Goal: Navigation & Orientation: Find specific page/section

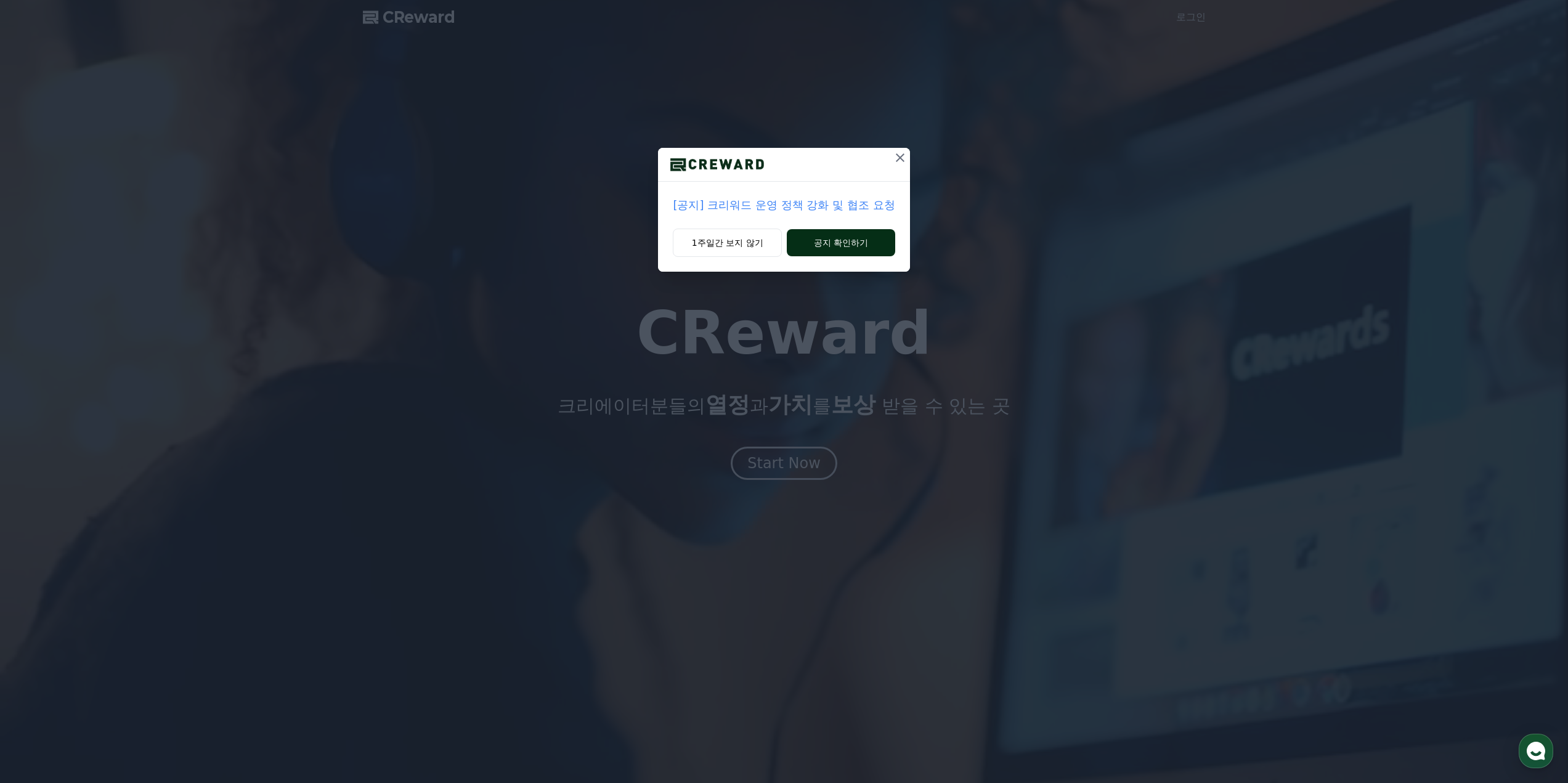
click at [824, 246] on button "공지 확인하기" at bounding box center [840, 243] width 108 height 27
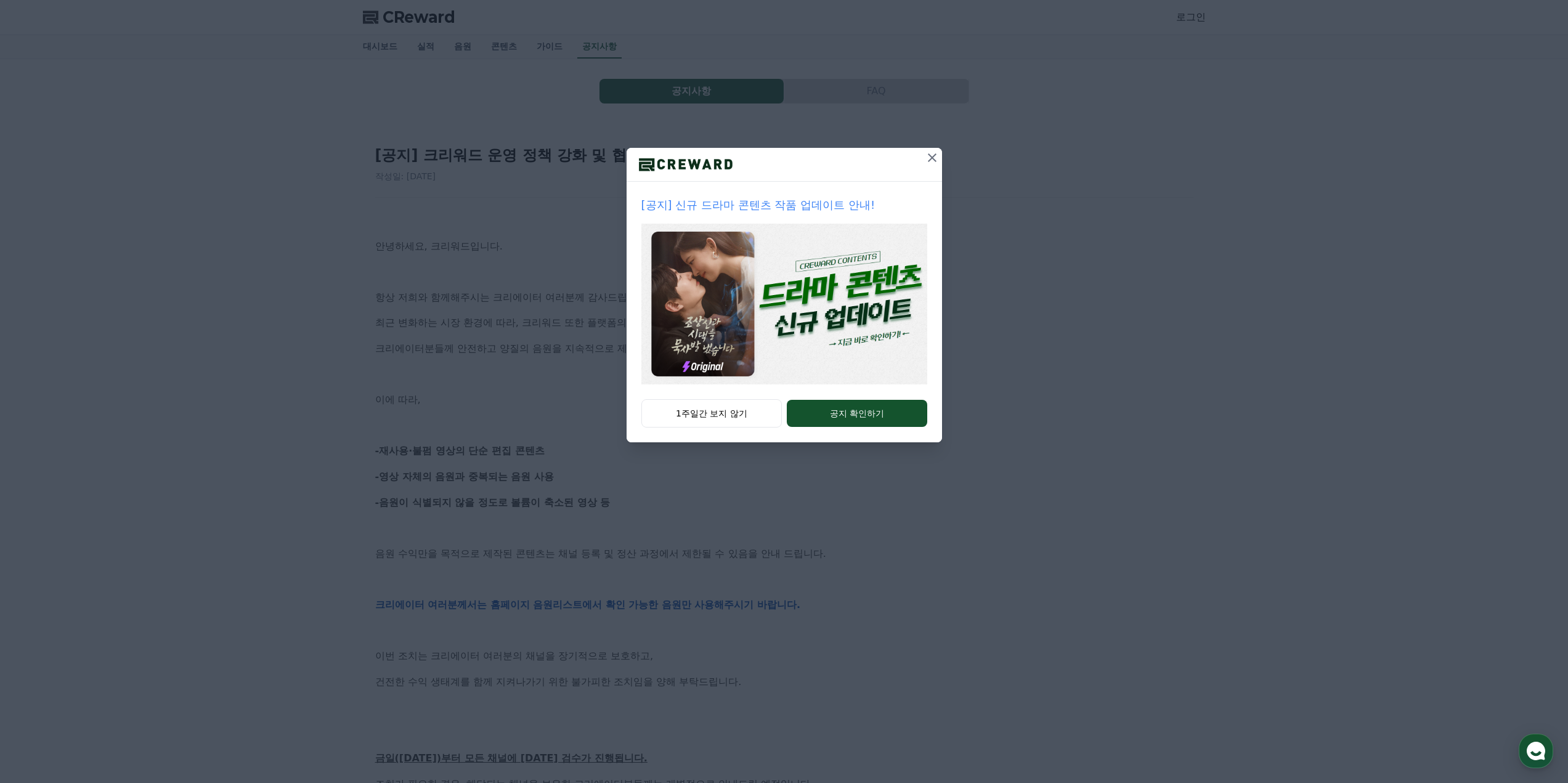
drag, startPoint x: 852, startPoint y: 420, endPoint x: 877, endPoint y: 324, distance: 99.2
click at [888, 459] on div "[공지] 신규 드라마 콘텐츠 작품 업데이트 안내! 1주일간 보지 않기 공지 확인하기" at bounding box center [784, 231] width 1568 height 462
drag, startPoint x: 840, startPoint y: 158, endPoint x: 1113, endPoint y: 197, distance: 275.8
click at [1126, 197] on div "[공지] 신규 드라마 콘텐츠 작품 업데이트 안내! 1주일간 보지 않기 공지 확인하기" at bounding box center [784, 231] width 1568 height 462
click at [937, 160] on icon at bounding box center [932, 157] width 15 height 15
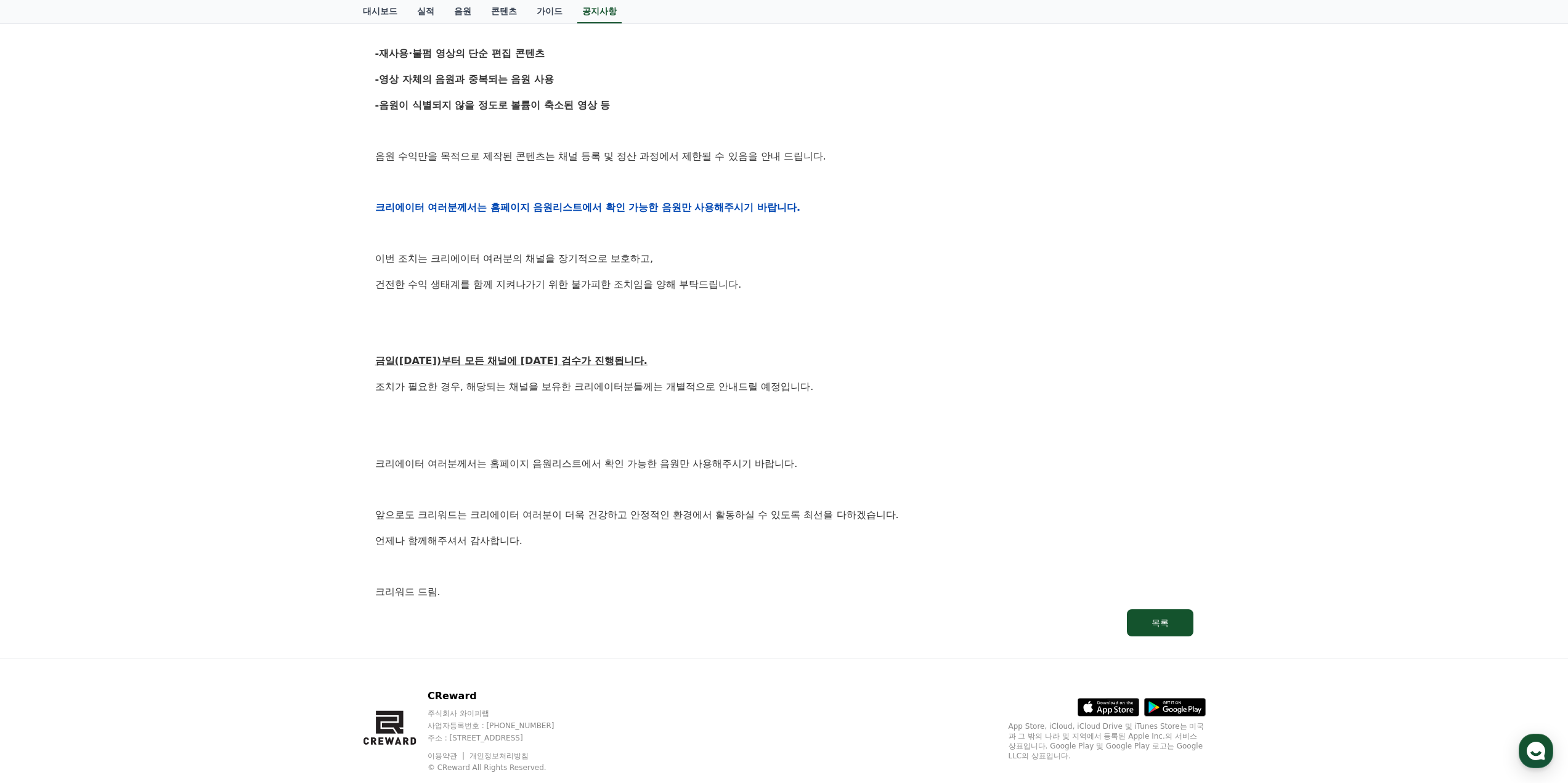
scroll to position [426, 0]
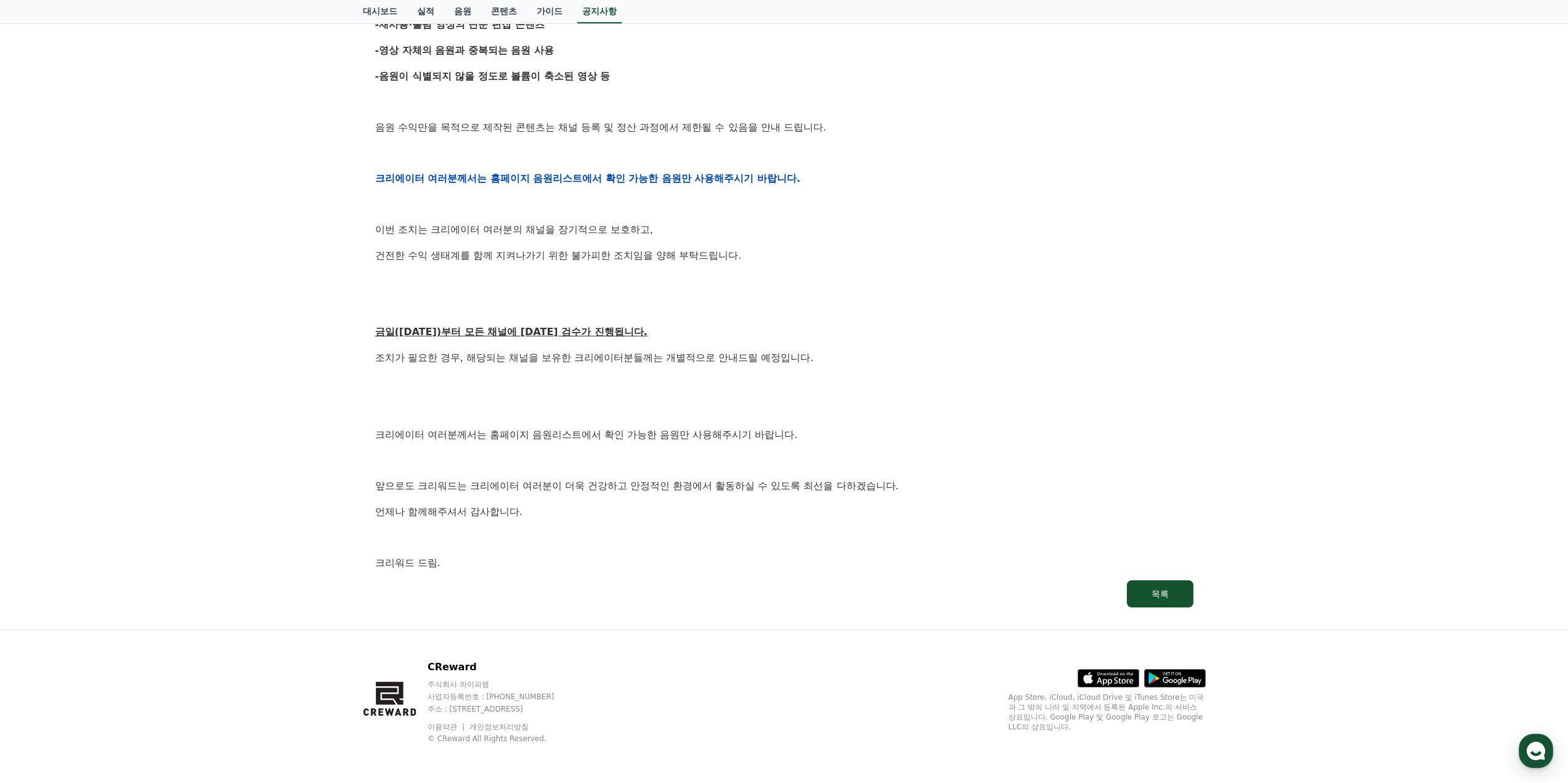
click at [408, 365] on p "조치가 필요한 경우, 해당되는 채널을 보유한 크리에이터분들께는 개별적으로 안내드릴 예정입니다." at bounding box center [784, 358] width 818 height 16
drag, startPoint x: 419, startPoint y: 360, endPoint x: 751, endPoint y: 373, distance: 332.3
click at [751, 373] on div "안녕하세요, 크리워드입니다. 항상 저희와 함께해주시는 크리에이터 여러분께 감사드립니다. 최근 변화하는 시장 환경에 따라, 크리워드 또한 플랫폼…" at bounding box center [784, 178] width 818 height 785
click at [761, 374] on div "안녕하세요, 크리워드입니다. 항상 저희와 함께해주시는 크리에이터 여러분께 감사드립니다. 최근 변화하는 시장 환경에 따라, 크리워드 또한 플랫폼…" at bounding box center [784, 178] width 818 height 785
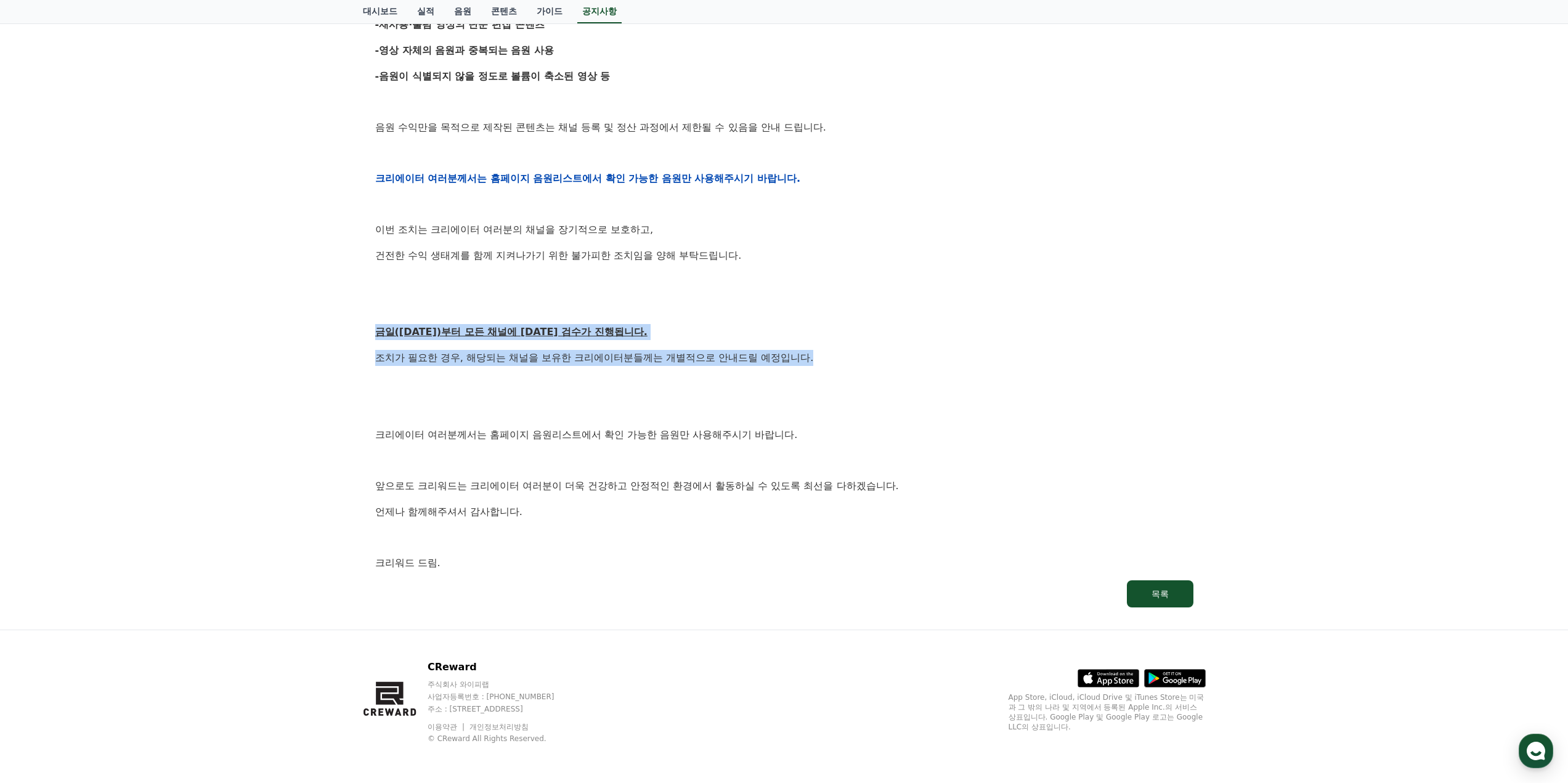
drag, startPoint x: 842, startPoint y: 355, endPoint x: 367, endPoint y: 316, distance: 476.6
click at [368, 316] on div "[공지] 크리워드 운영 정책 강화 및 협조 요청 작성일: 2025-09-15 안녕하세요, 크리워드입니다. 항상 저희와 함께해주시는 크리에이터 …" at bounding box center [785, 158] width 833 height 913
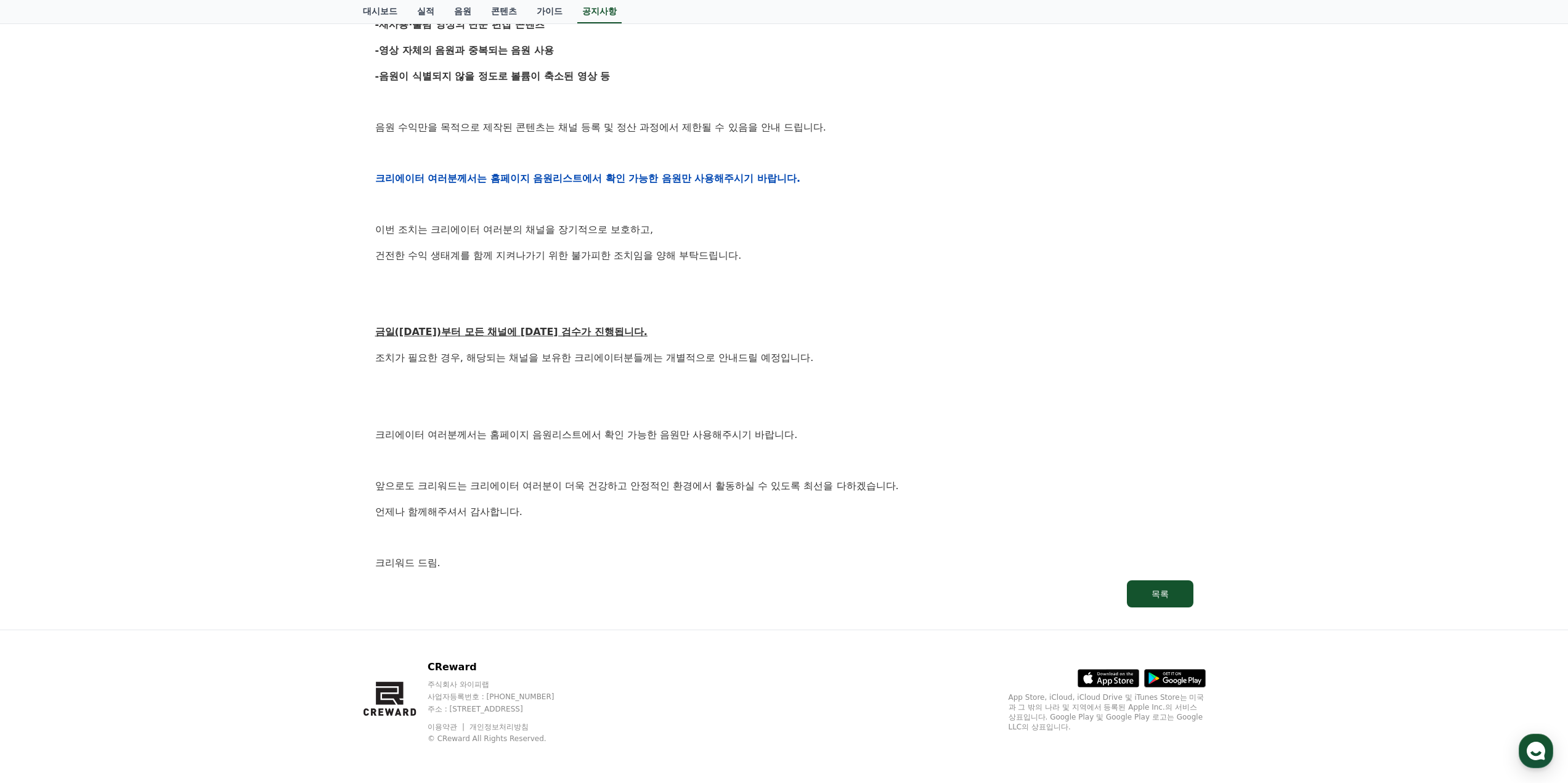
click at [433, 418] on div "안녕하세요, 크리워드입니다. 항상 저희와 함께해주시는 크리에이터 여러분께 감사드립니다. 최근 변화하는 시장 환경에 따라, 크리워드 또한 플랫폼…" at bounding box center [784, 178] width 818 height 785
drag, startPoint x: 392, startPoint y: 434, endPoint x: 841, endPoint y: 453, distance: 449.4
click at [800, 440] on p "크리에이터 여러분께서는 홈페이지 음원리스트에서 확인 가능한 음원만 사용해주시기 바랍니다." at bounding box center [784, 435] width 818 height 16
click at [872, 463] on p at bounding box center [784, 460] width 818 height 16
drag, startPoint x: 978, startPoint y: 490, endPoint x: 396, endPoint y: 456, distance: 583.0
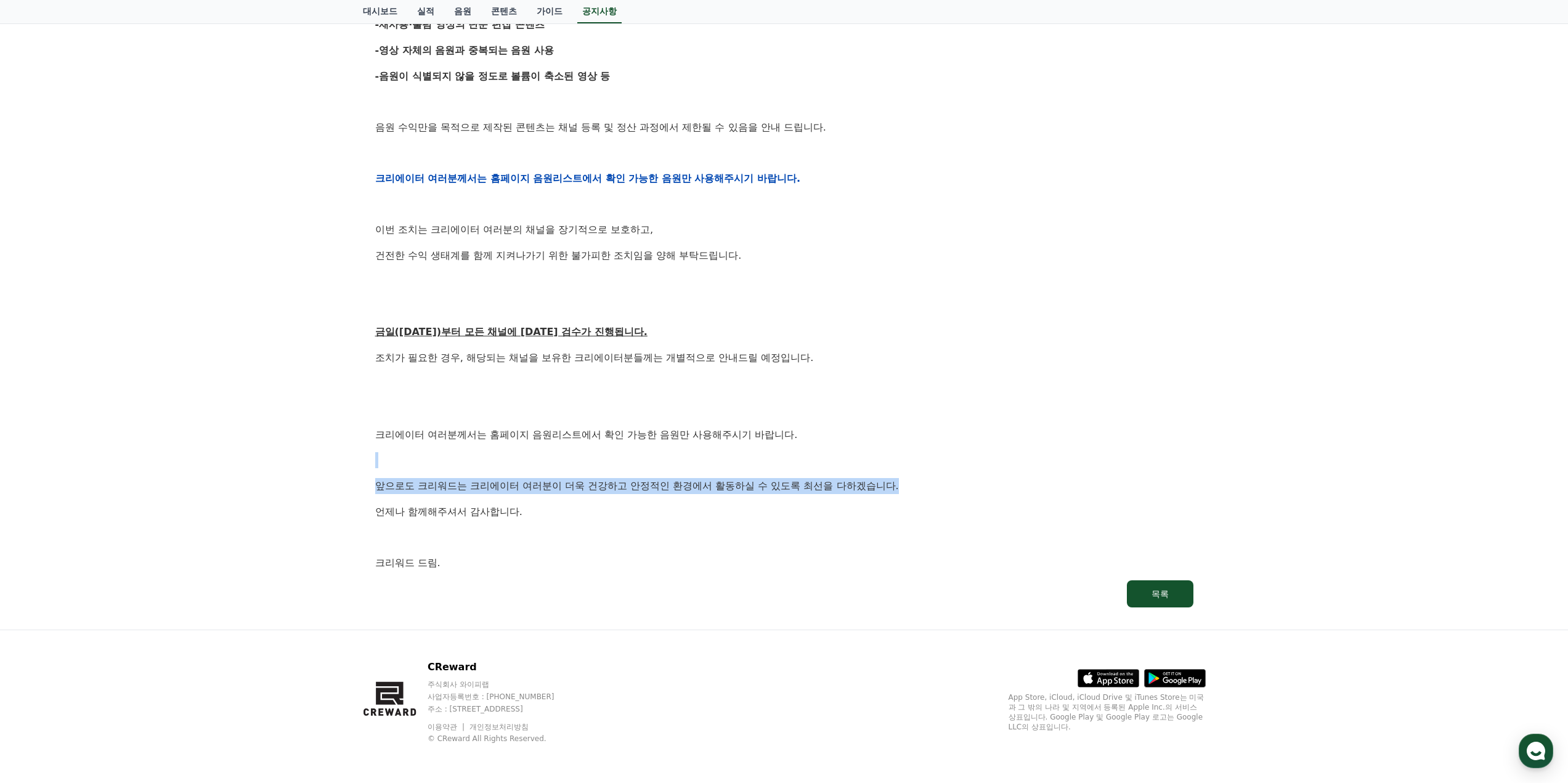
click at [392, 452] on div "안녕하세요, 크리워드입니다. 항상 저희와 함께해주시는 크리에이터 여러분께 감사드립니다. 최근 변화하는 시장 환경에 따라, 크리워드 또한 플랫폼…" at bounding box center [784, 178] width 818 height 785
click at [546, 505] on p "언제나 함께해주셔서 감사합니다." at bounding box center [784, 512] width 818 height 16
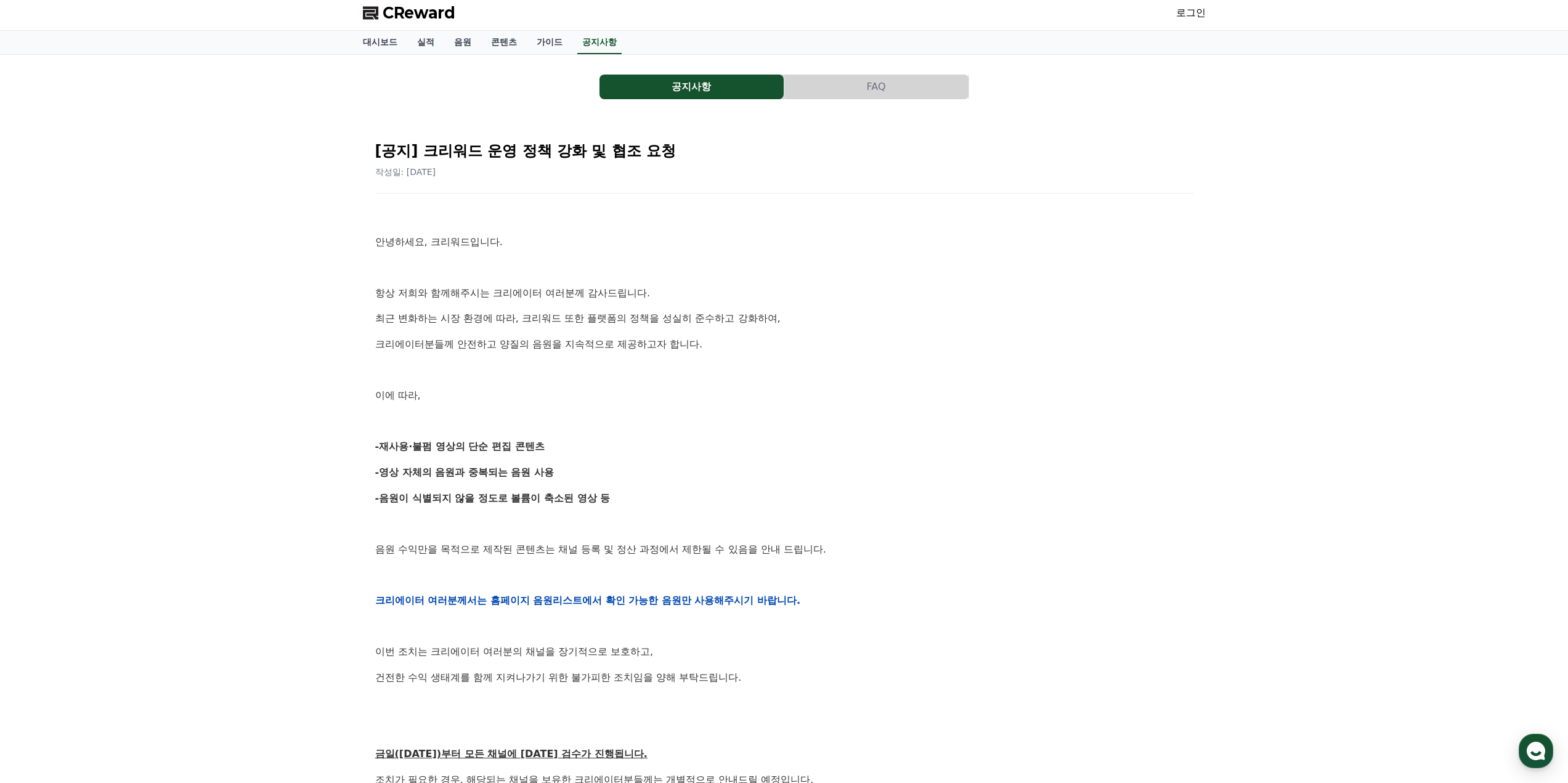
scroll to position [0, 0]
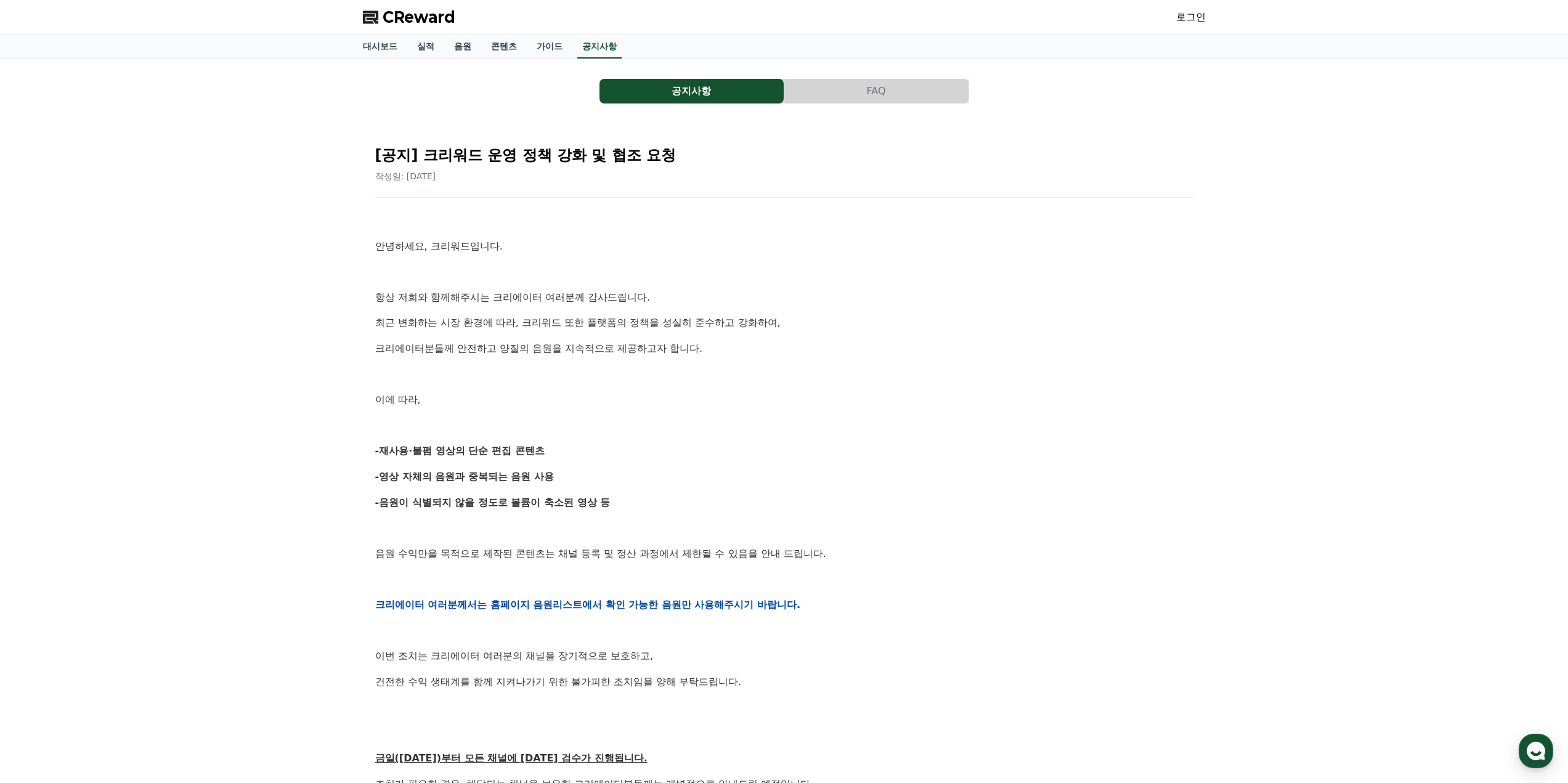
click at [1180, 19] on link "로그인" at bounding box center [1191, 16] width 30 height 15
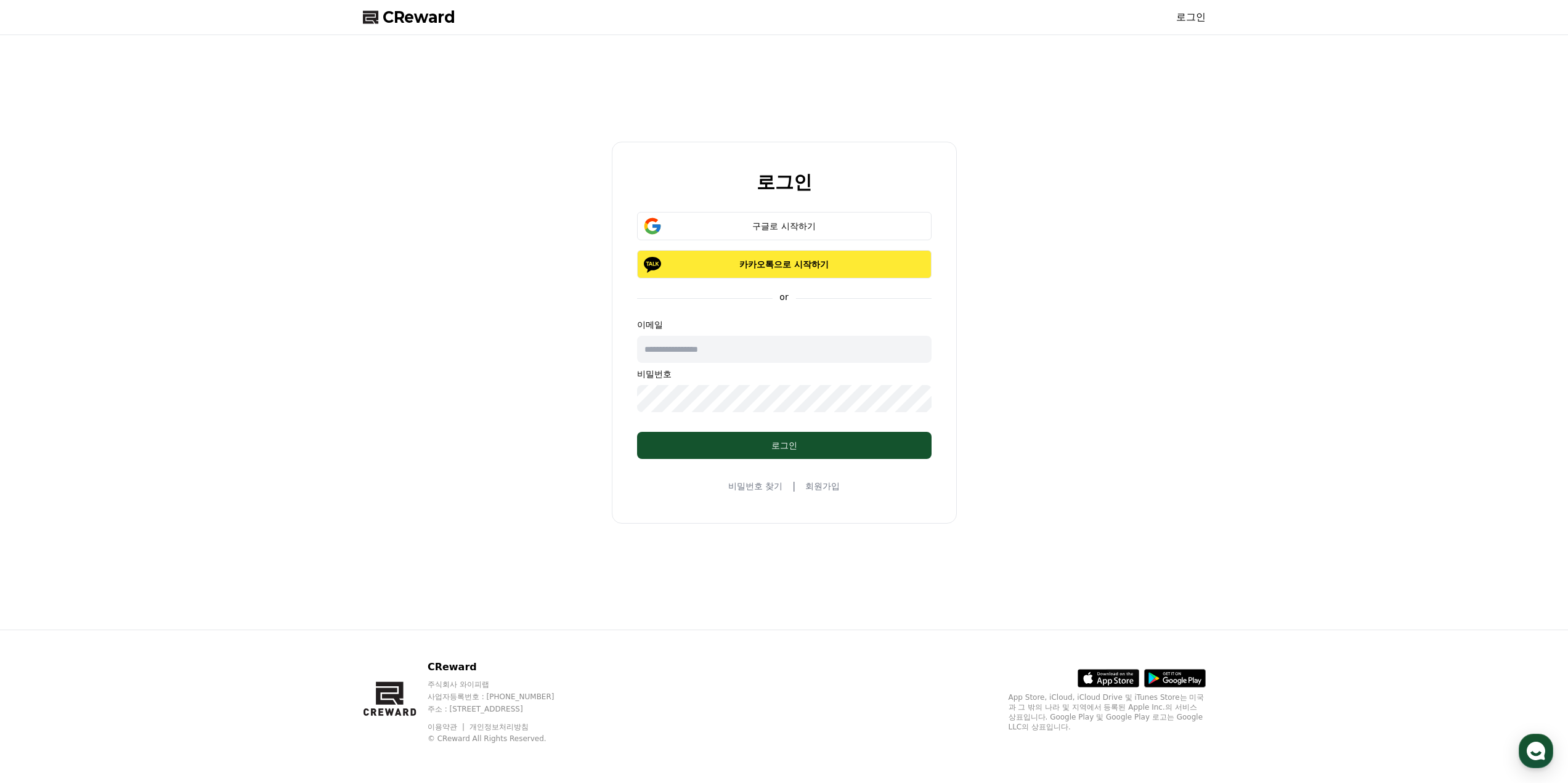
click at [757, 264] on p "카카오톡으로 시작하기" at bounding box center [784, 264] width 259 height 13
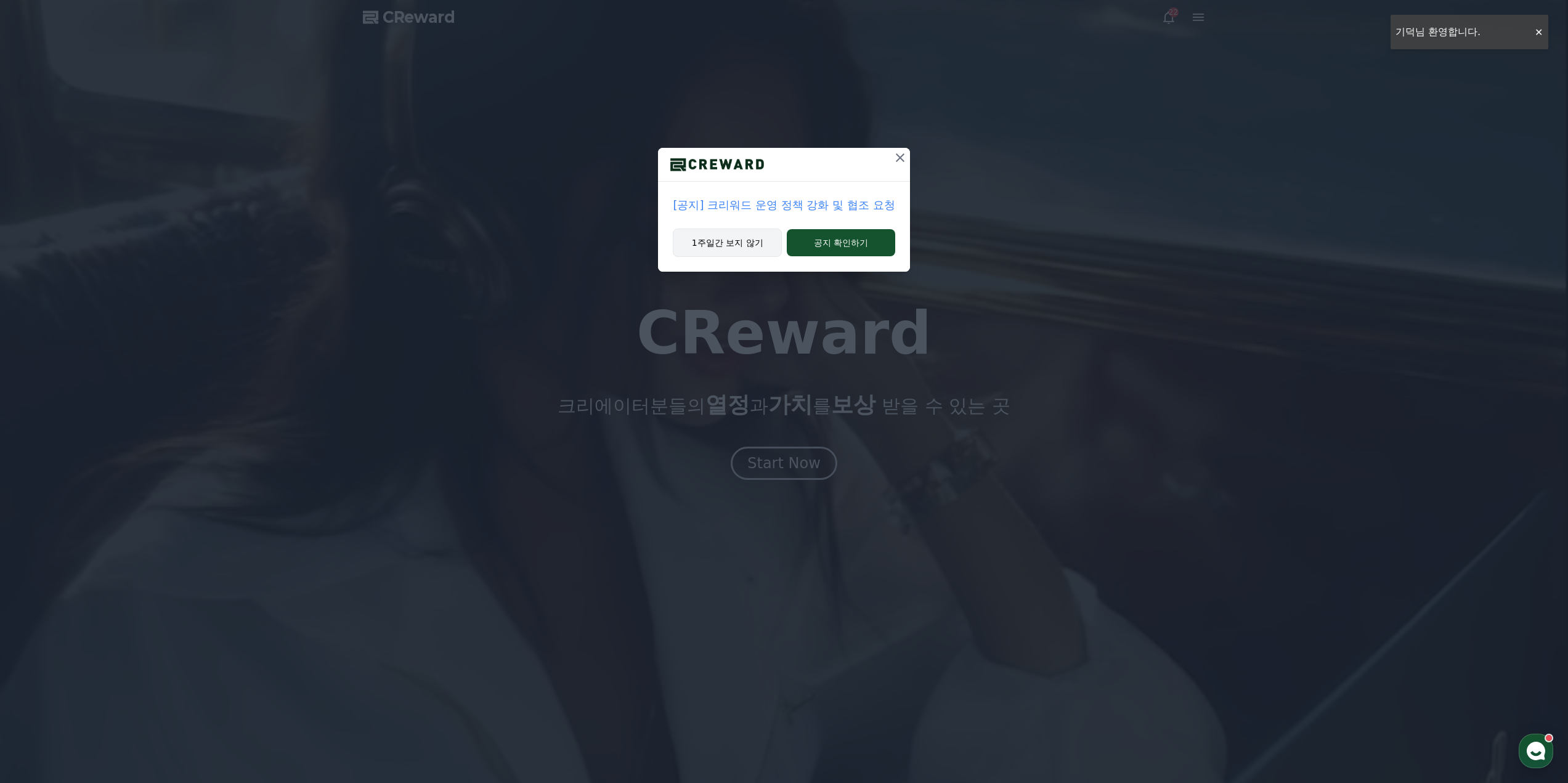
click at [749, 237] on button "1주일간 보지 않기" at bounding box center [727, 242] width 110 height 28
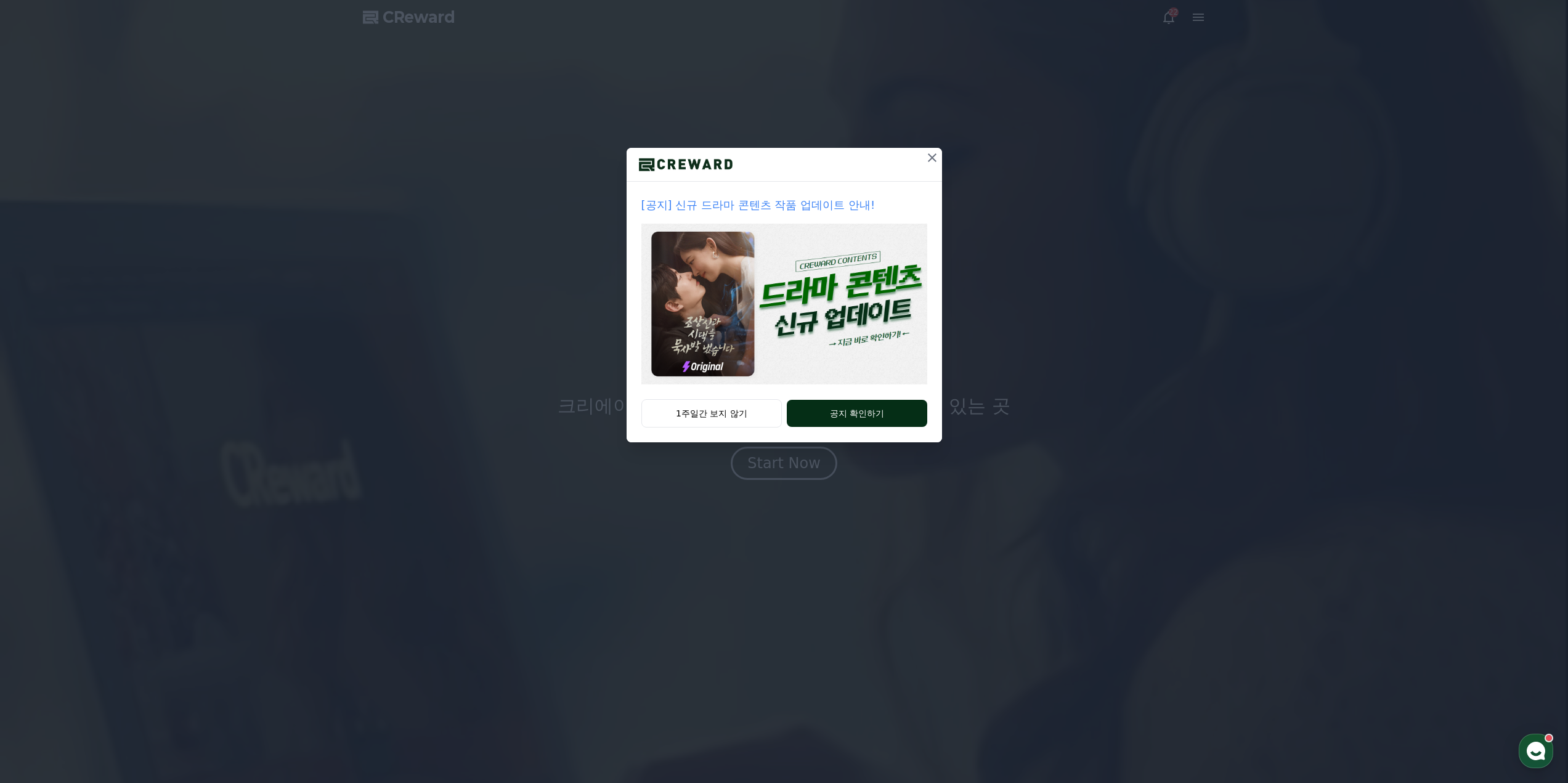
click at [842, 416] on button "공지 확인하기" at bounding box center [857, 414] width 140 height 27
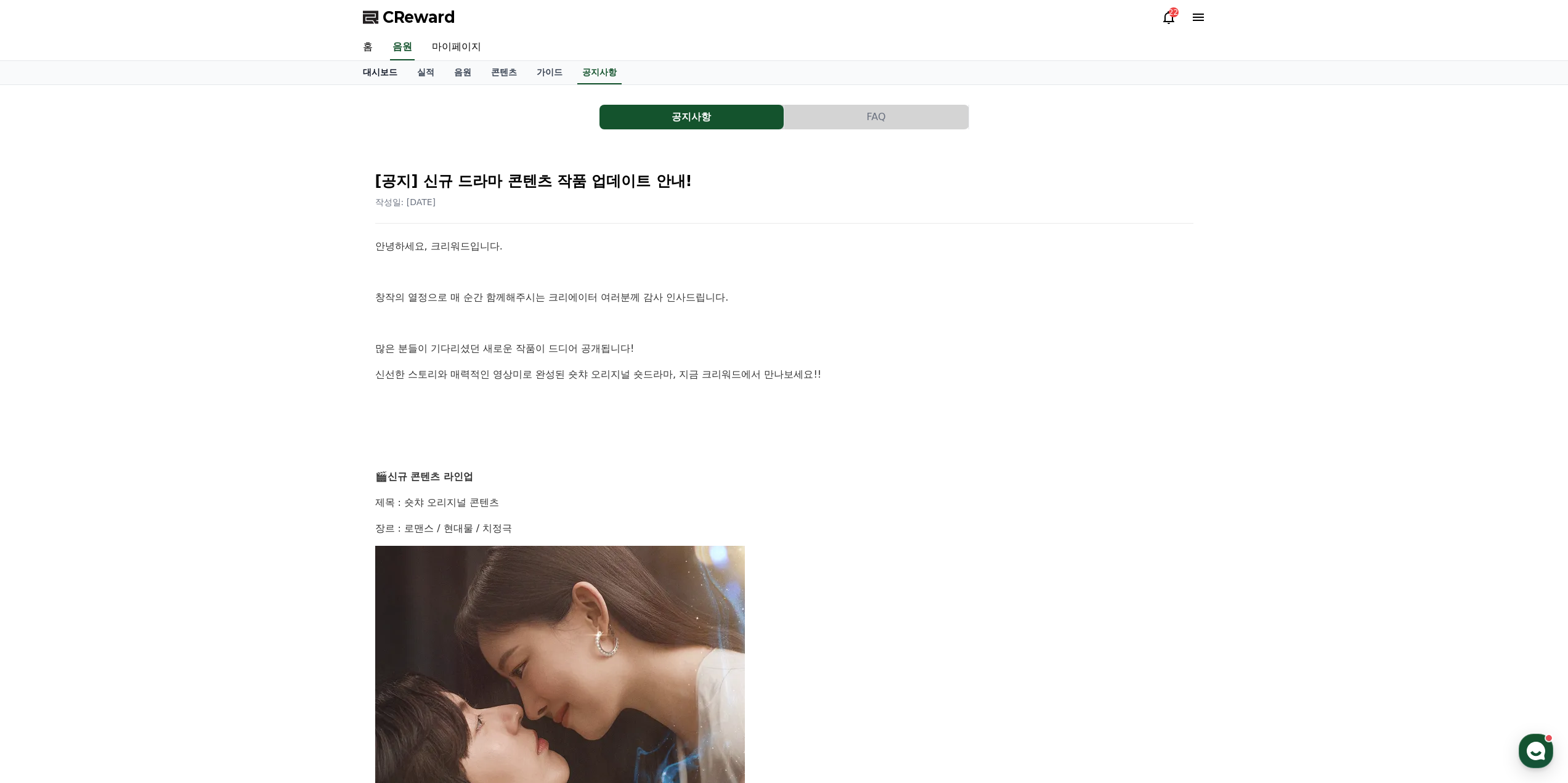
click at [387, 72] on link "대시보드" at bounding box center [380, 73] width 54 height 23
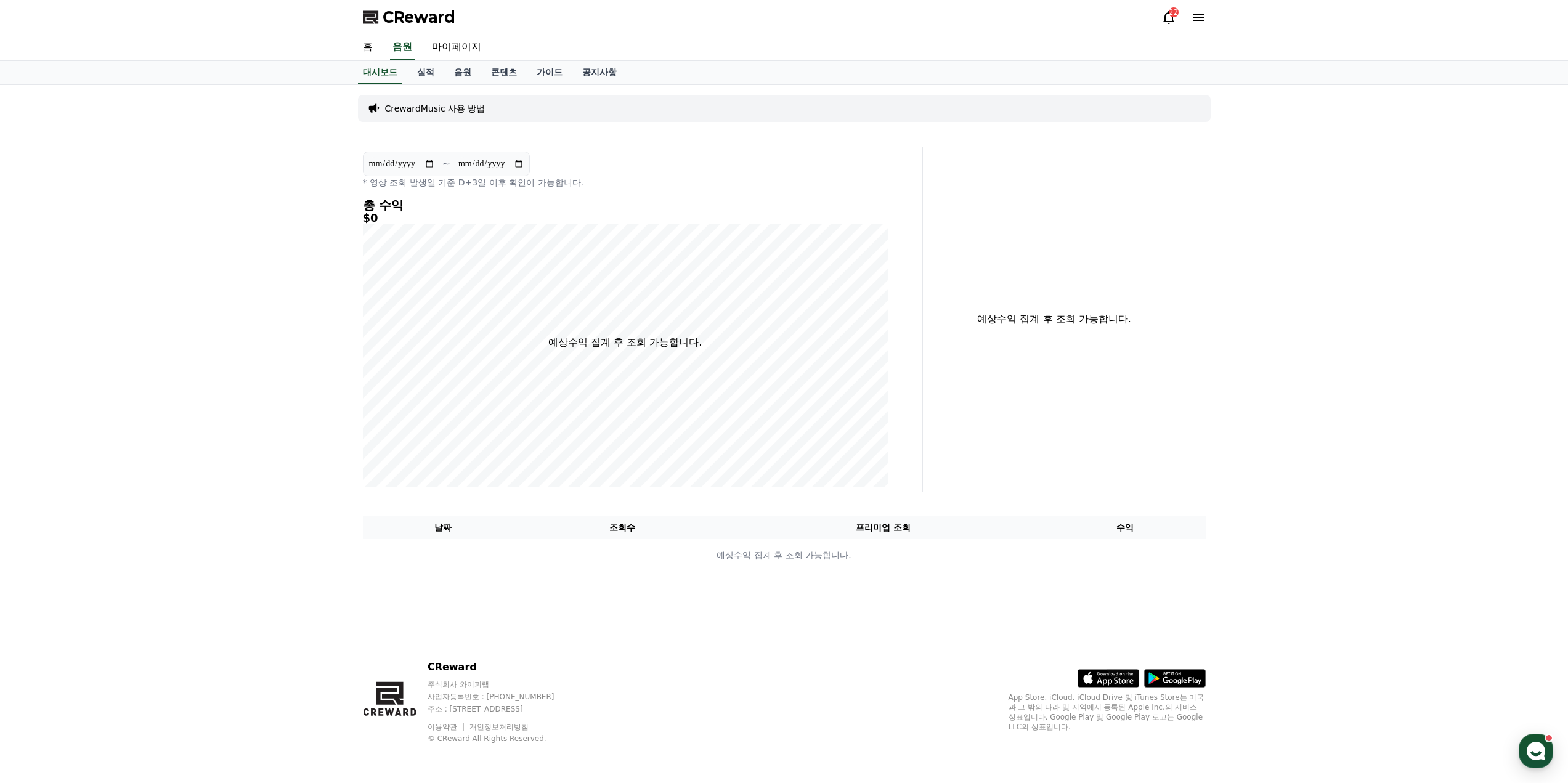
click at [1172, 17] on icon at bounding box center [1169, 16] width 15 height 15
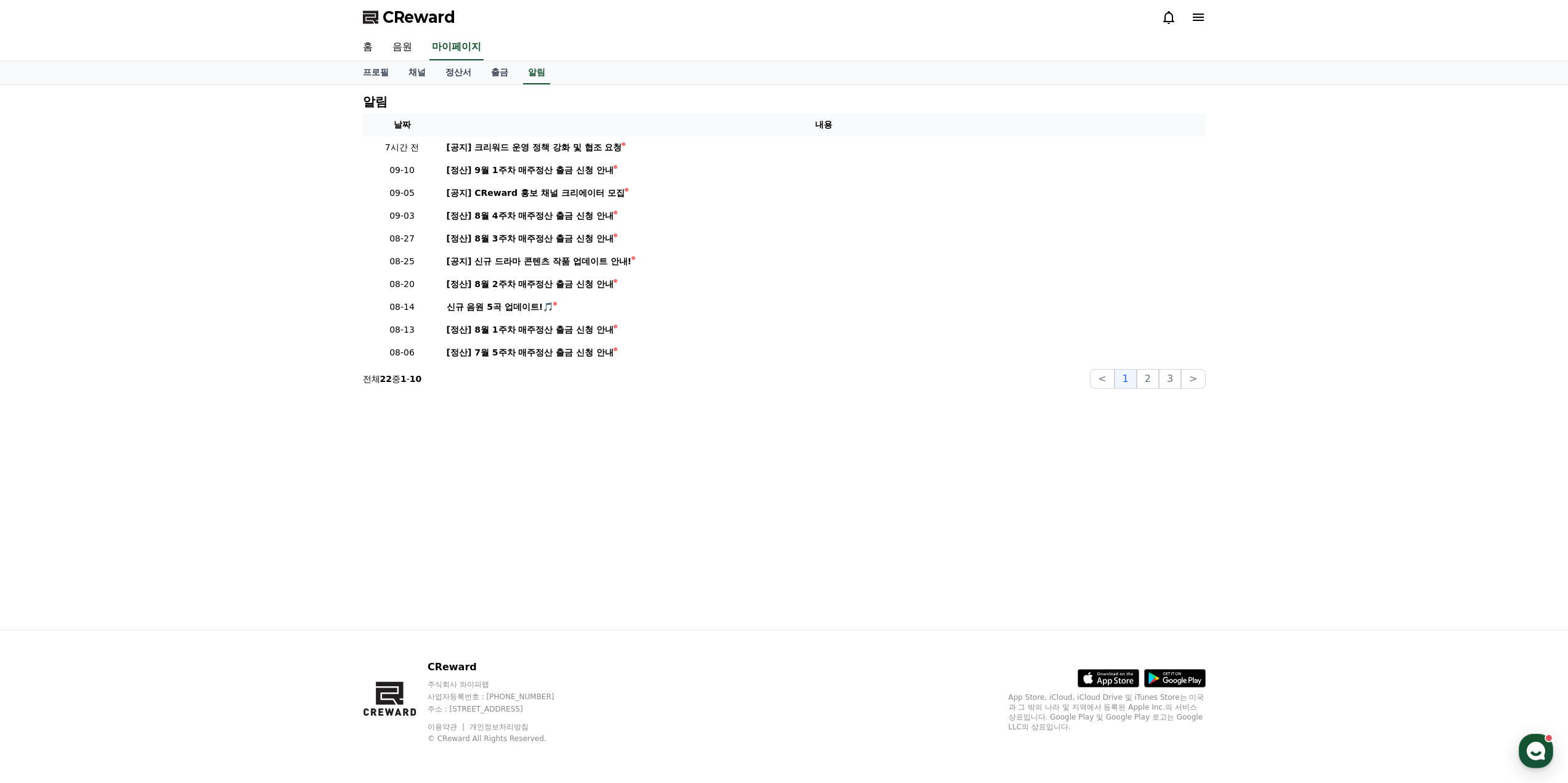
click at [1172, 17] on icon at bounding box center [1169, 16] width 15 height 15
click at [1203, 13] on icon at bounding box center [1198, 16] width 15 height 15
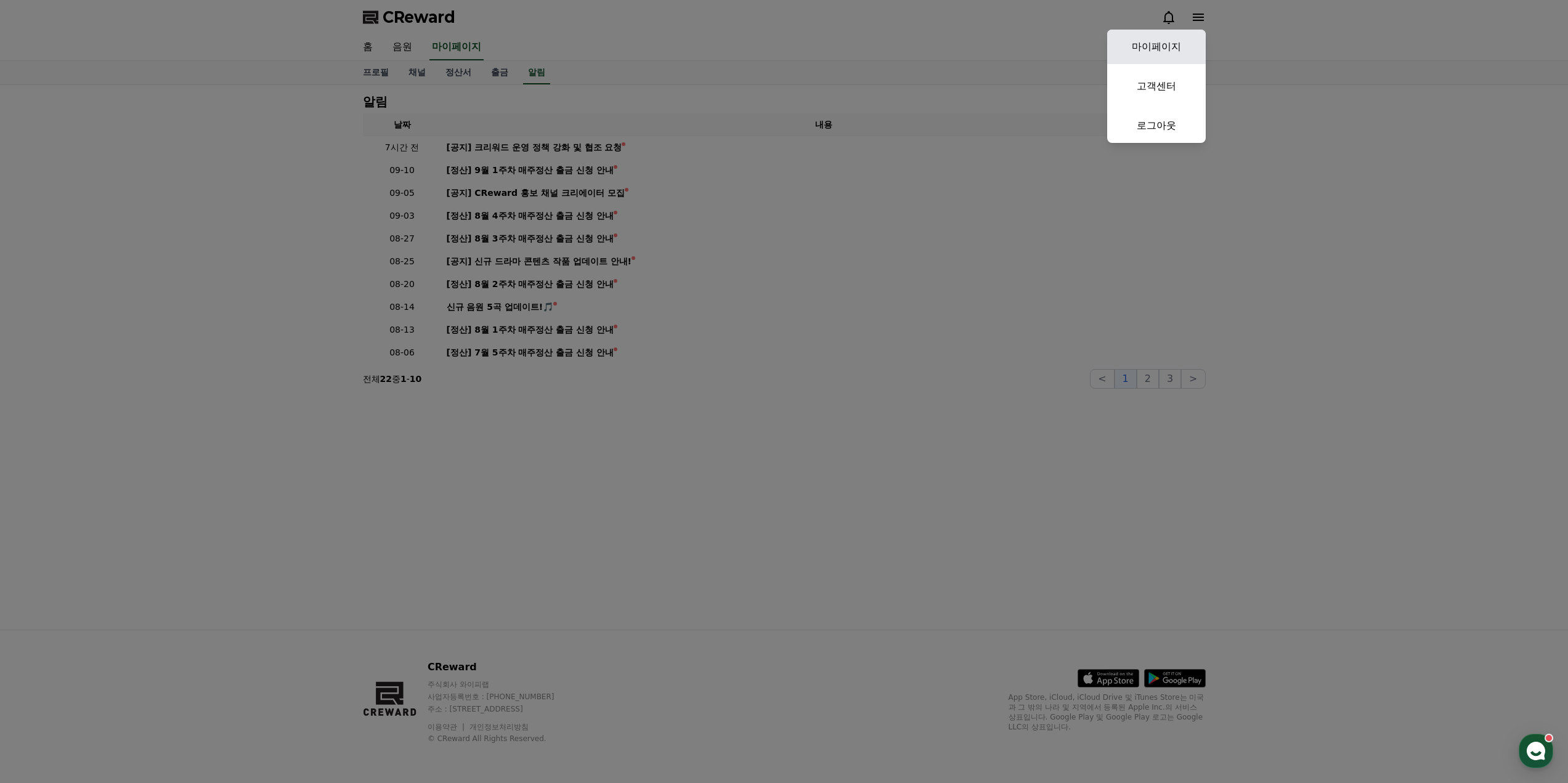
click at [1177, 45] on link "마이페이지" at bounding box center [1157, 47] width 99 height 35
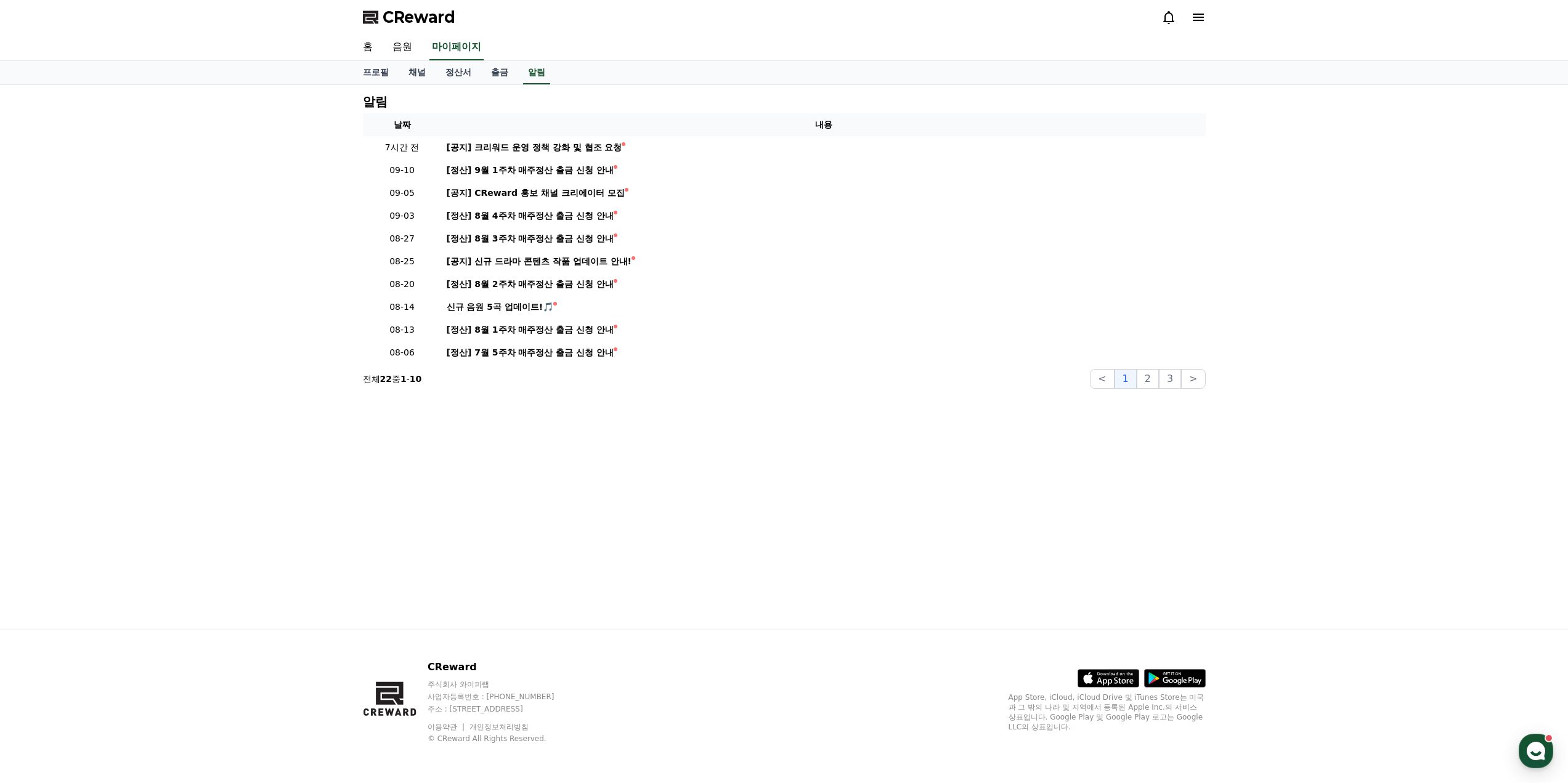
select select "**********"
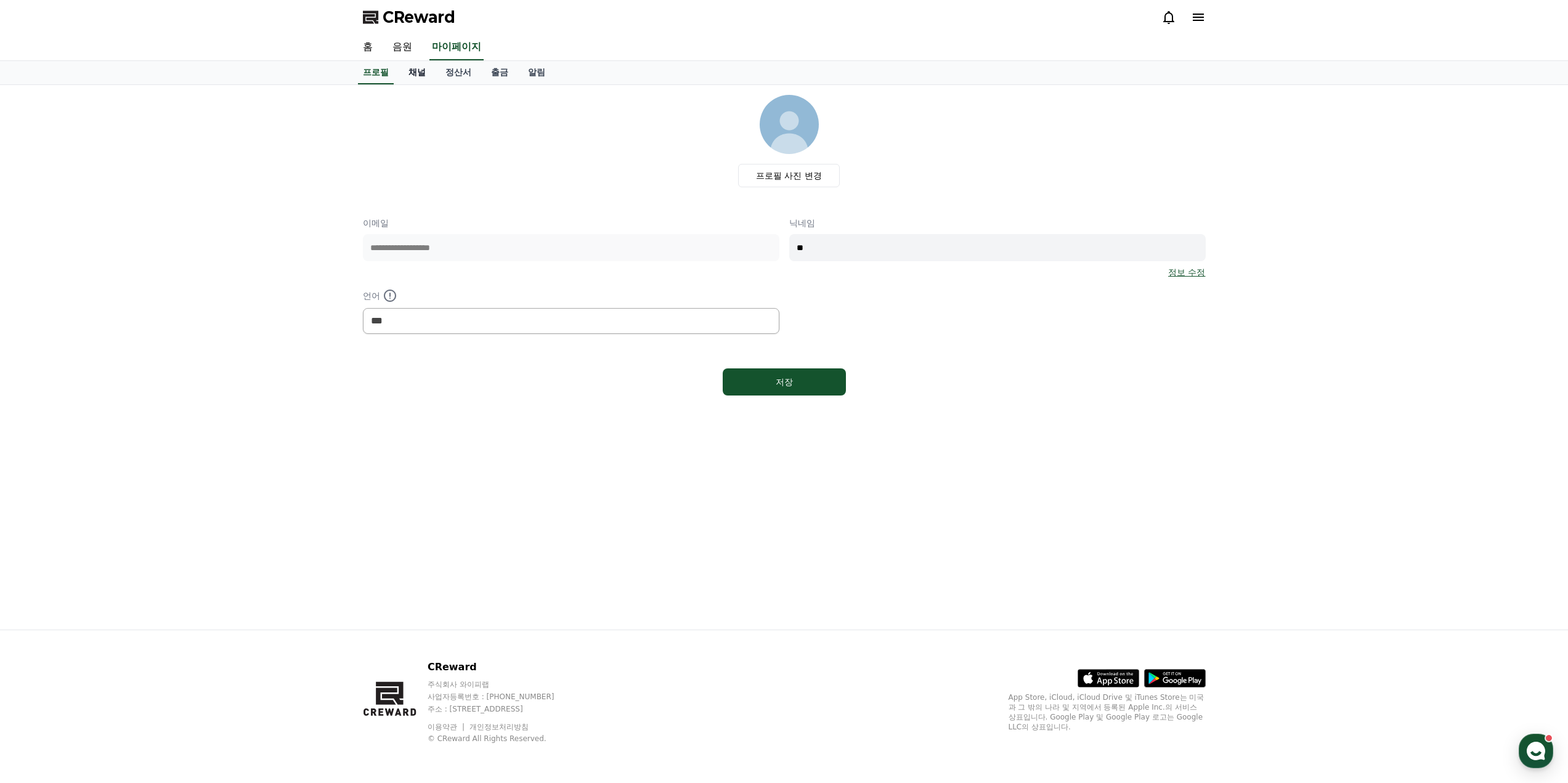
click at [424, 78] on link "채널" at bounding box center [417, 73] width 37 height 23
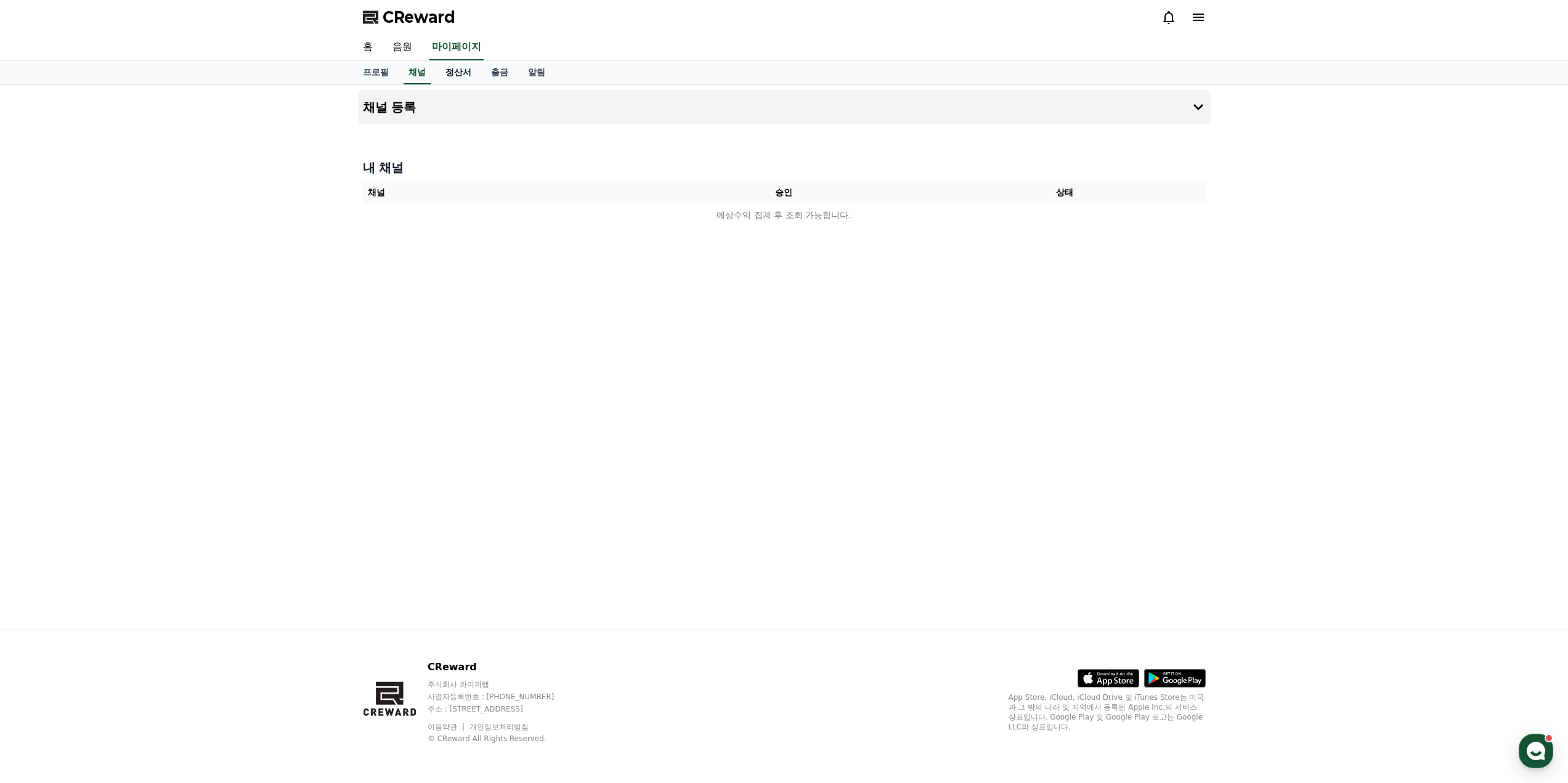
click at [455, 76] on link "정산서" at bounding box center [458, 73] width 46 height 23
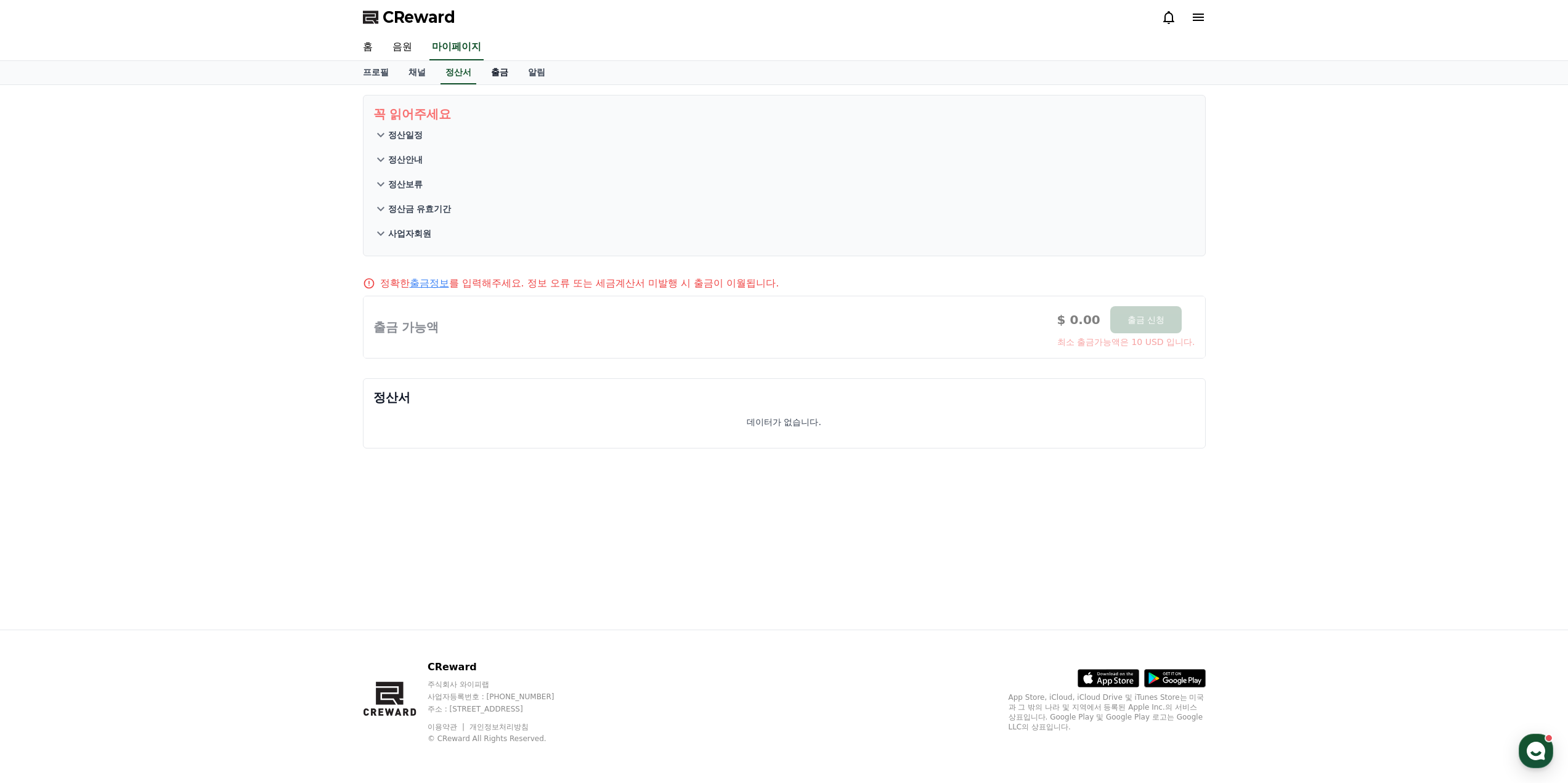
click at [502, 76] on link "출금" at bounding box center [500, 73] width 37 height 23
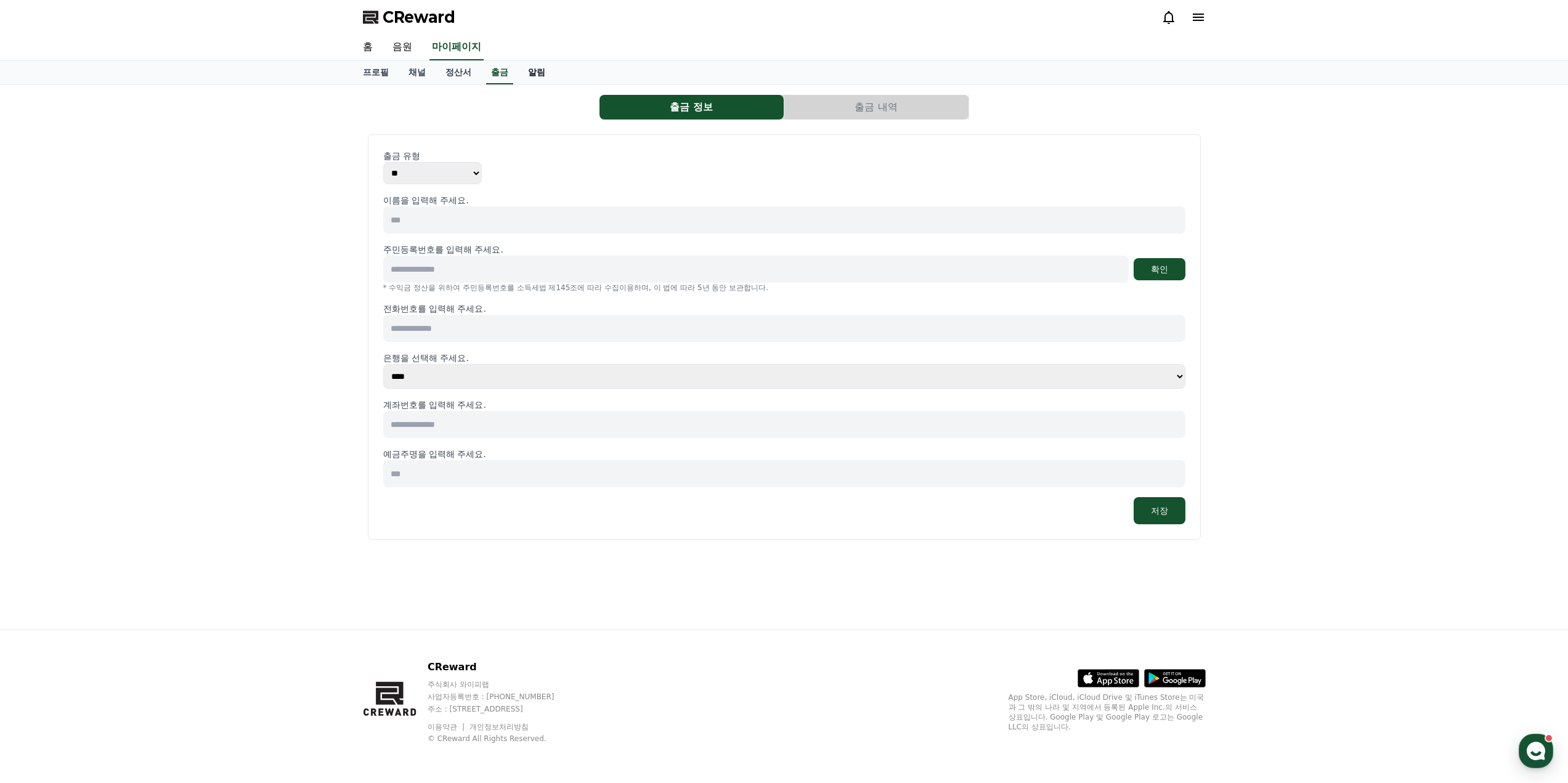
click at [525, 74] on link "알림" at bounding box center [537, 73] width 37 height 23
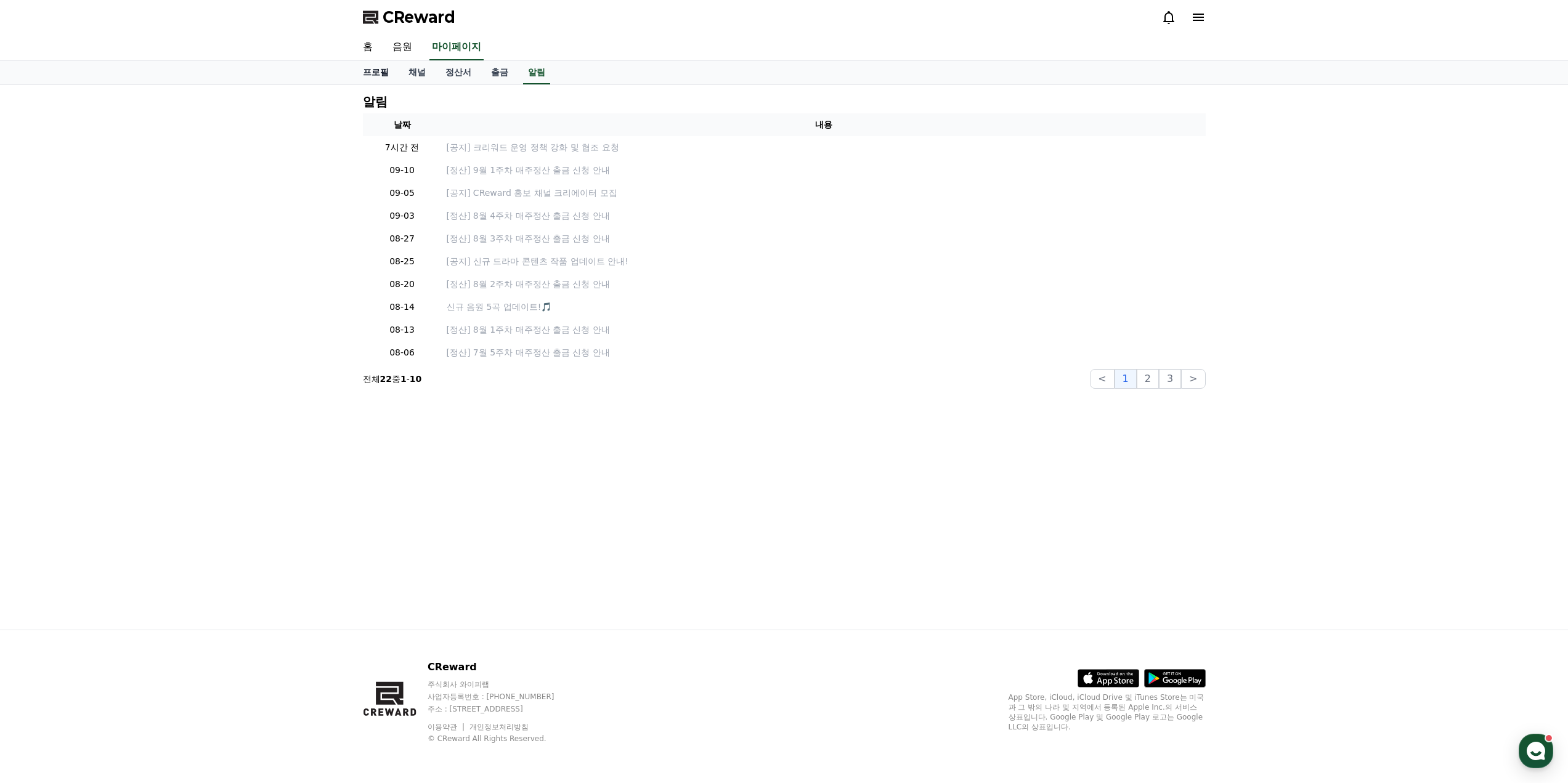
click at [382, 78] on link "프로필" at bounding box center [375, 73] width 46 height 23
select select "**********"
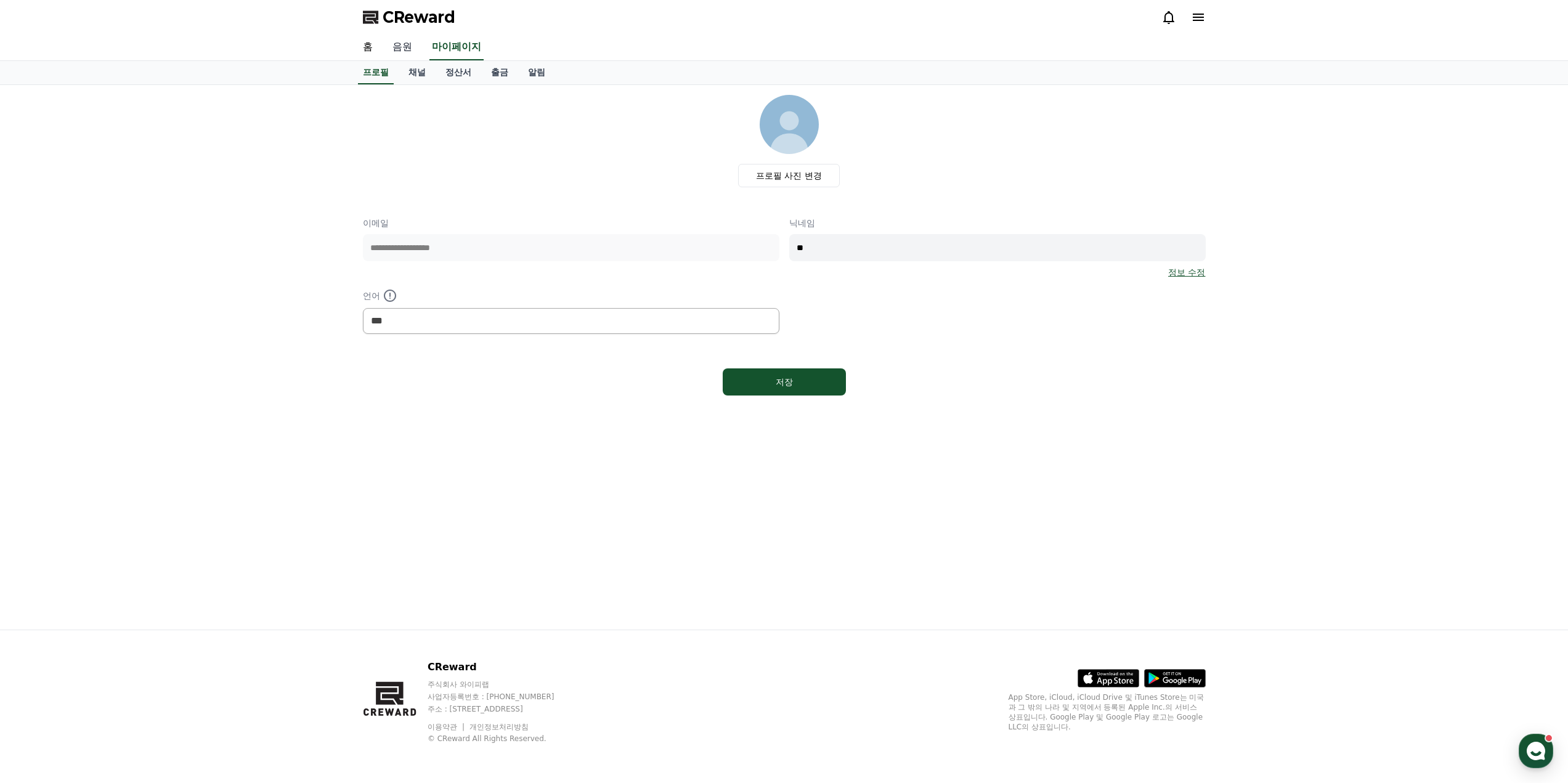
click at [397, 52] on link "음원" at bounding box center [402, 47] width 40 height 26
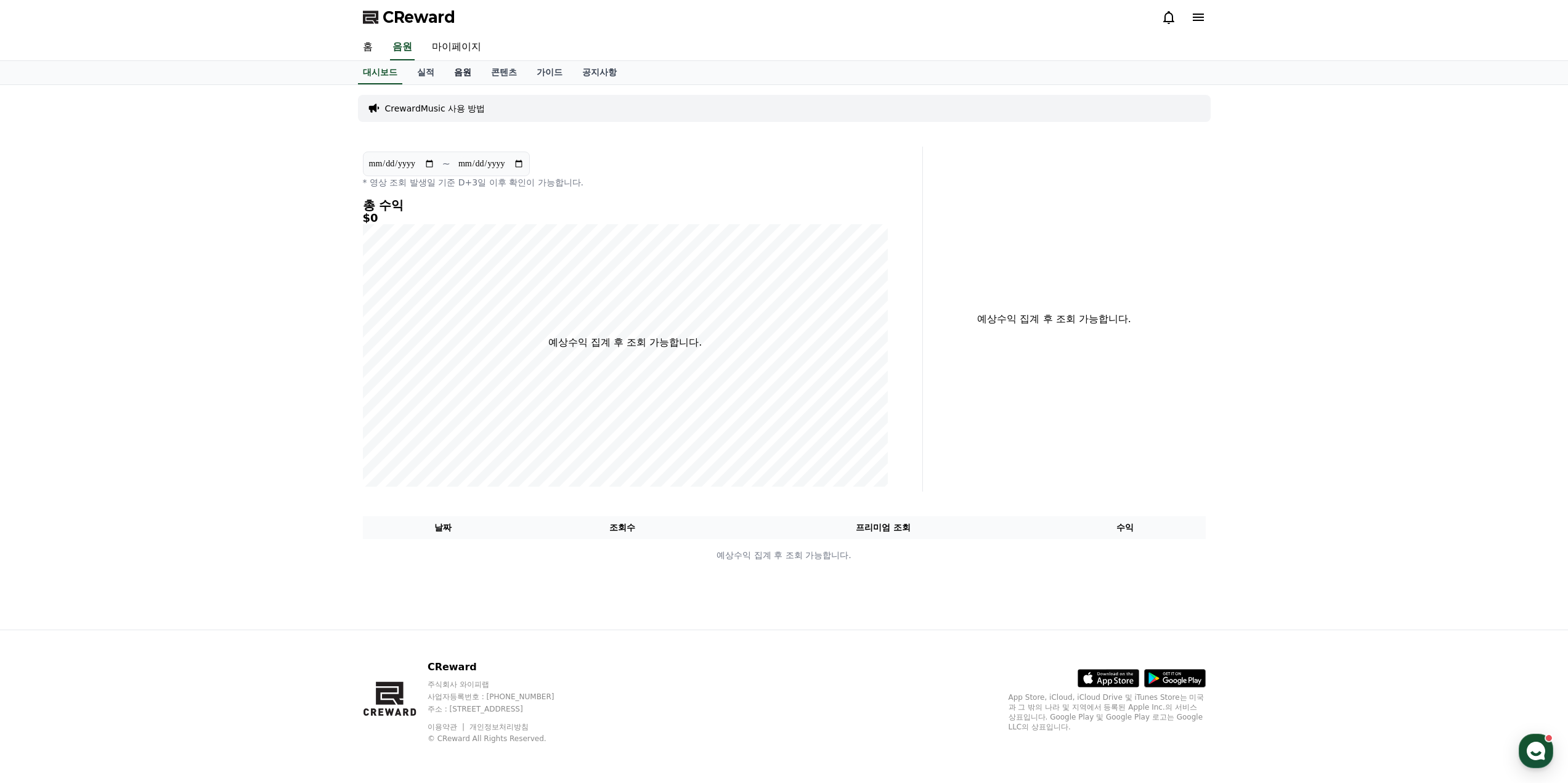
click at [468, 77] on link "음원" at bounding box center [462, 73] width 37 height 23
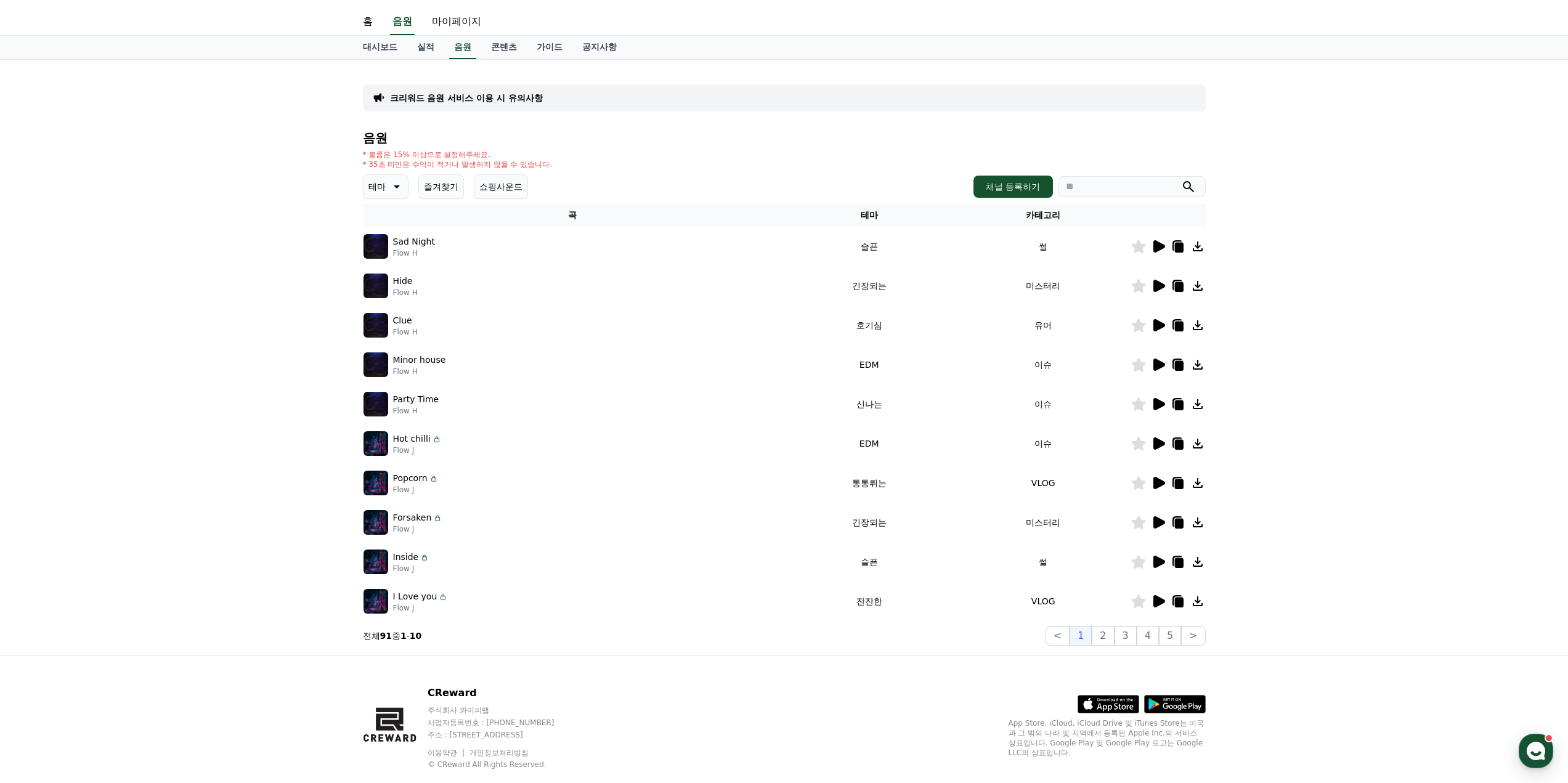
scroll to position [51, 0]
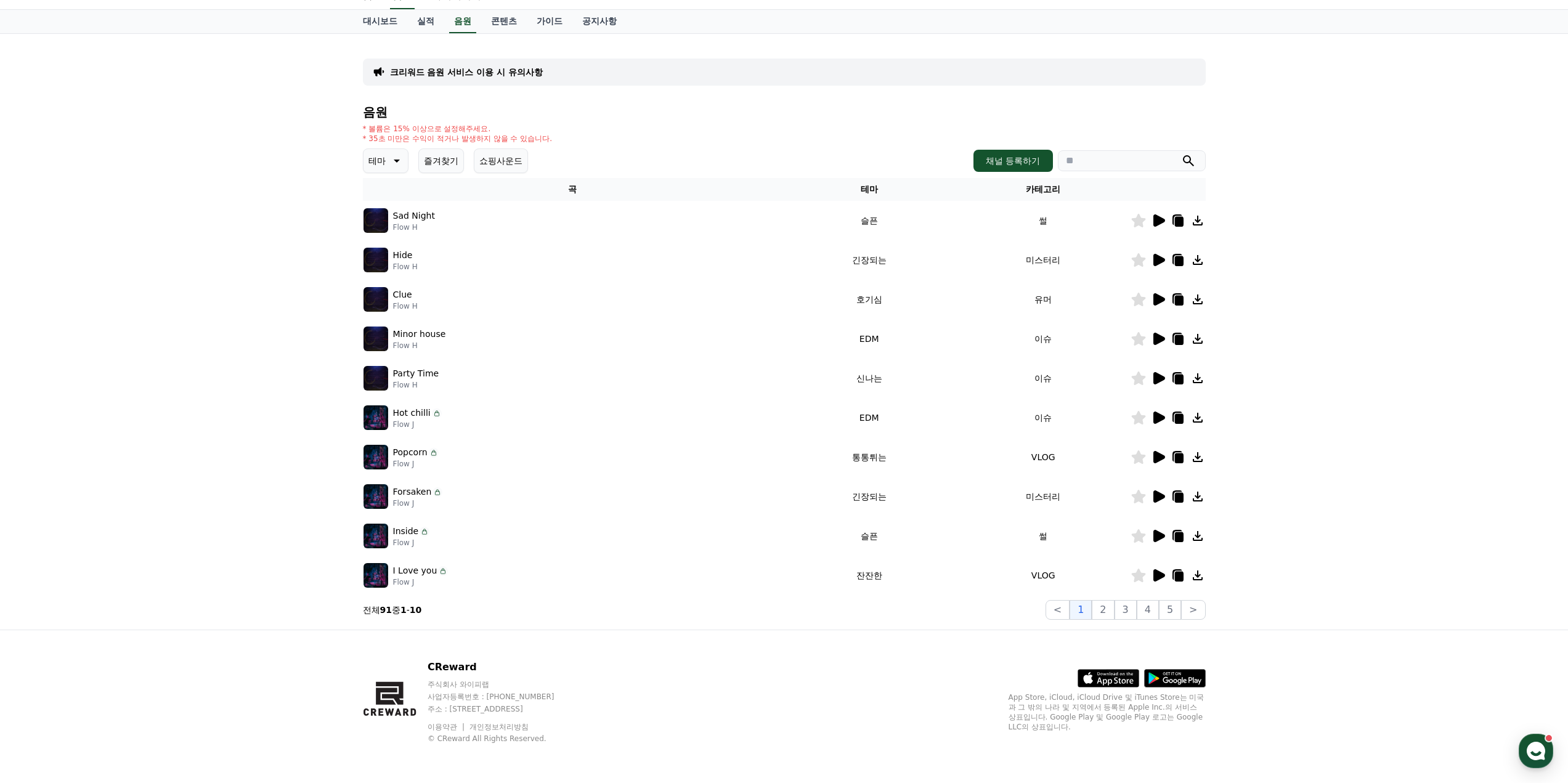
click at [1160, 222] on icon at bounding box center [1159, 220] width 12 height 13
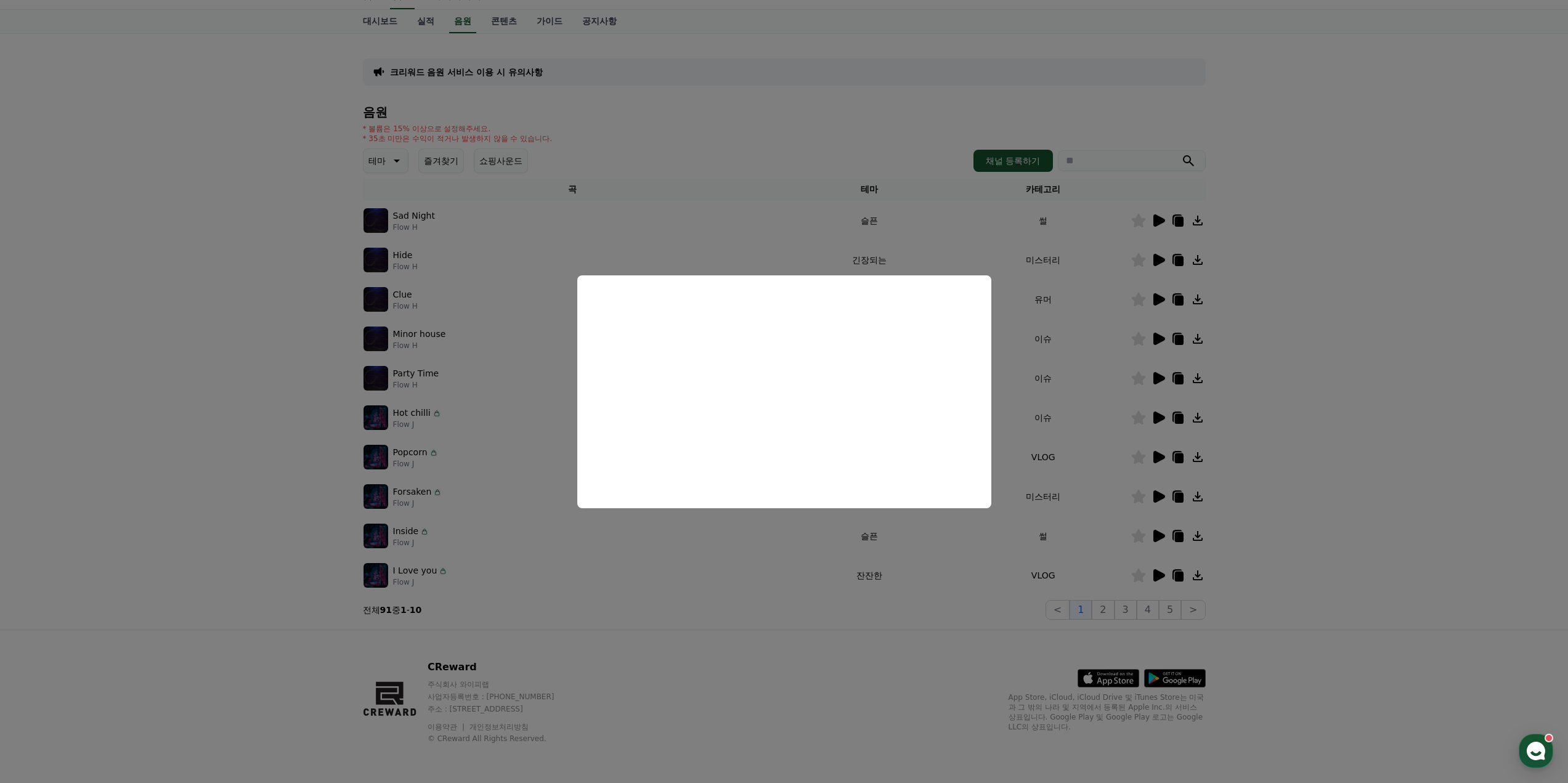
click at [725, 154] on button "close modal" at bounding box center [784, 392] width 1568 height 783
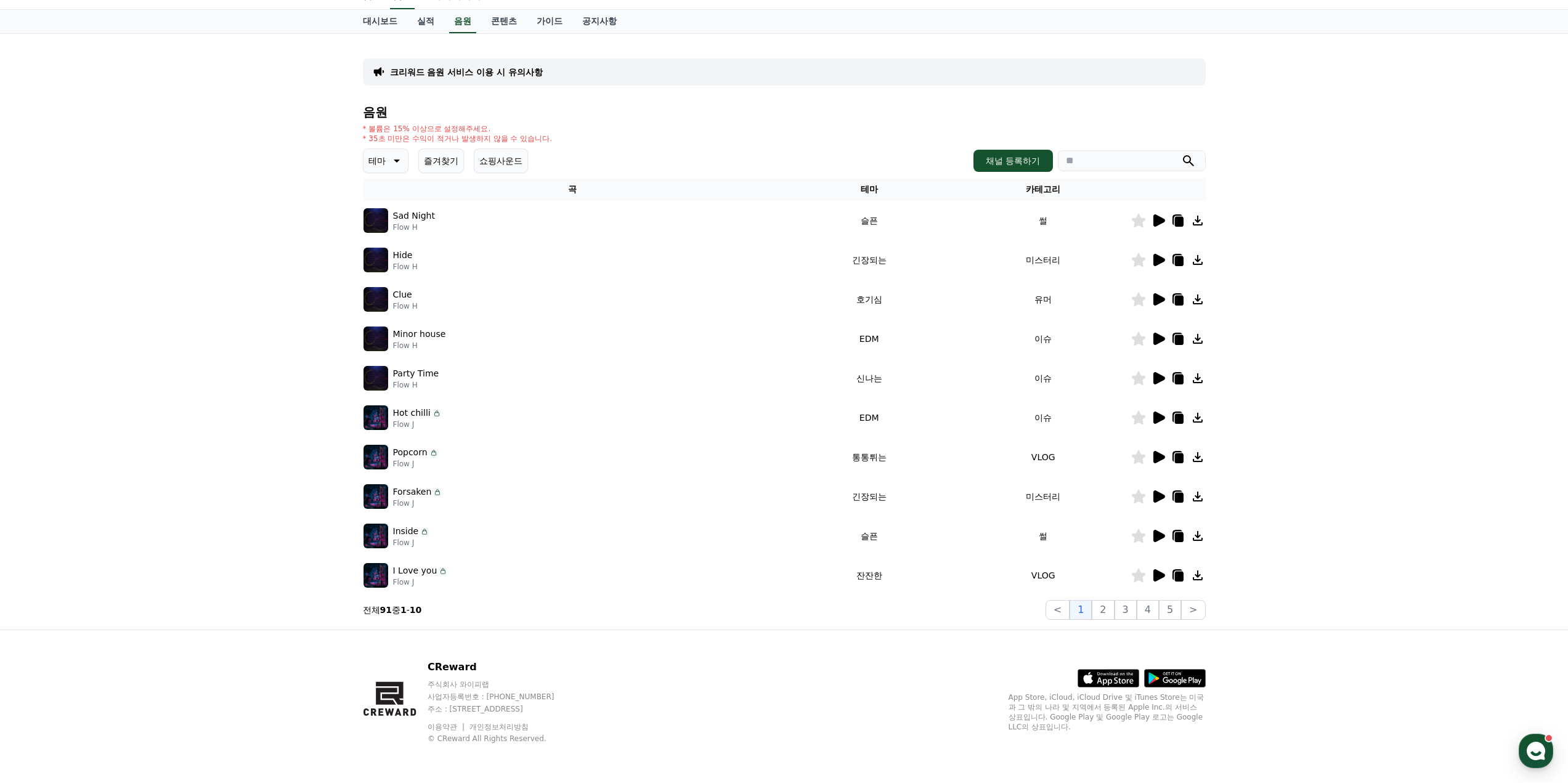
drag, startPoint x: 381, startPoint y: 129, endPoint x: 507, endPoint y: 128, distance: 126.0
click at [507, 128] on p "* 볼륨은 15% 이상으로 설정해주세요." at bounding box center [458, 129] width 190 height 10
drag, startPoint x: 577, startPoint y: 135, endPoint x: 378, endPoint y: 121, distance: 199.5
click at [378, 121] on div "음원 * 볼륨은 15% 이상으로 설정해주세요. * 35초 미만은 수익이 적거나 발생하지 않을 수 있습니다. 테마 즐겨찾기 쇼핑사운드 채널 등록…" at bounding box center [785, 362] width 843 height 515
click at [623, 131] on div "* 볼륨은 15% 이상으로 설정해주세요. * 35초 미만은 수익이 적거나 발생하지 않을 수 있습니다." at bounding box center [785, 134] width 843 height 19
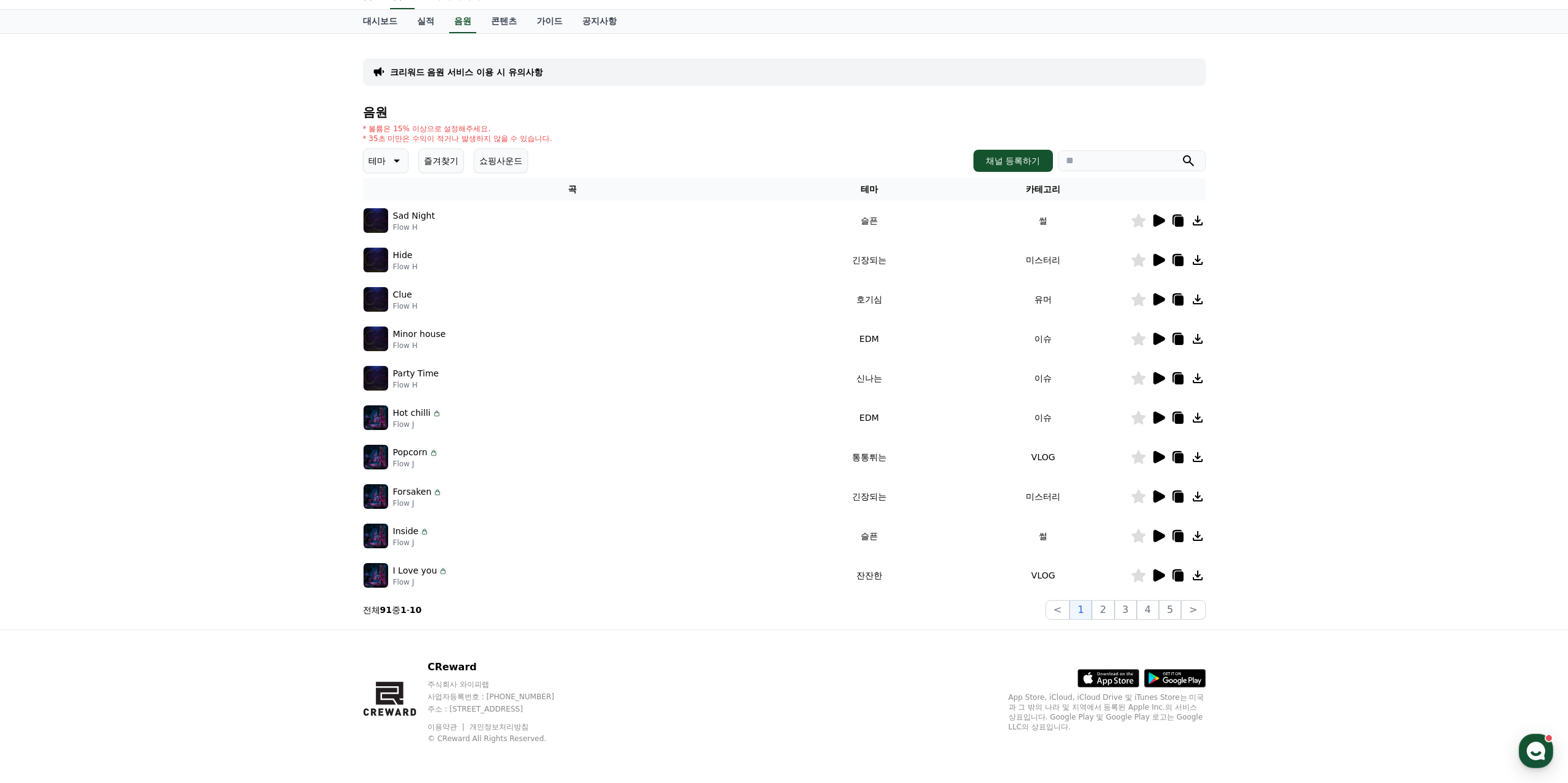
click at [1177, 221] on icon at bounding box center [1178, 222] width 9 height 10
click at [1541, 38] on div at bounding box center [1539, 32] width 19 height 12
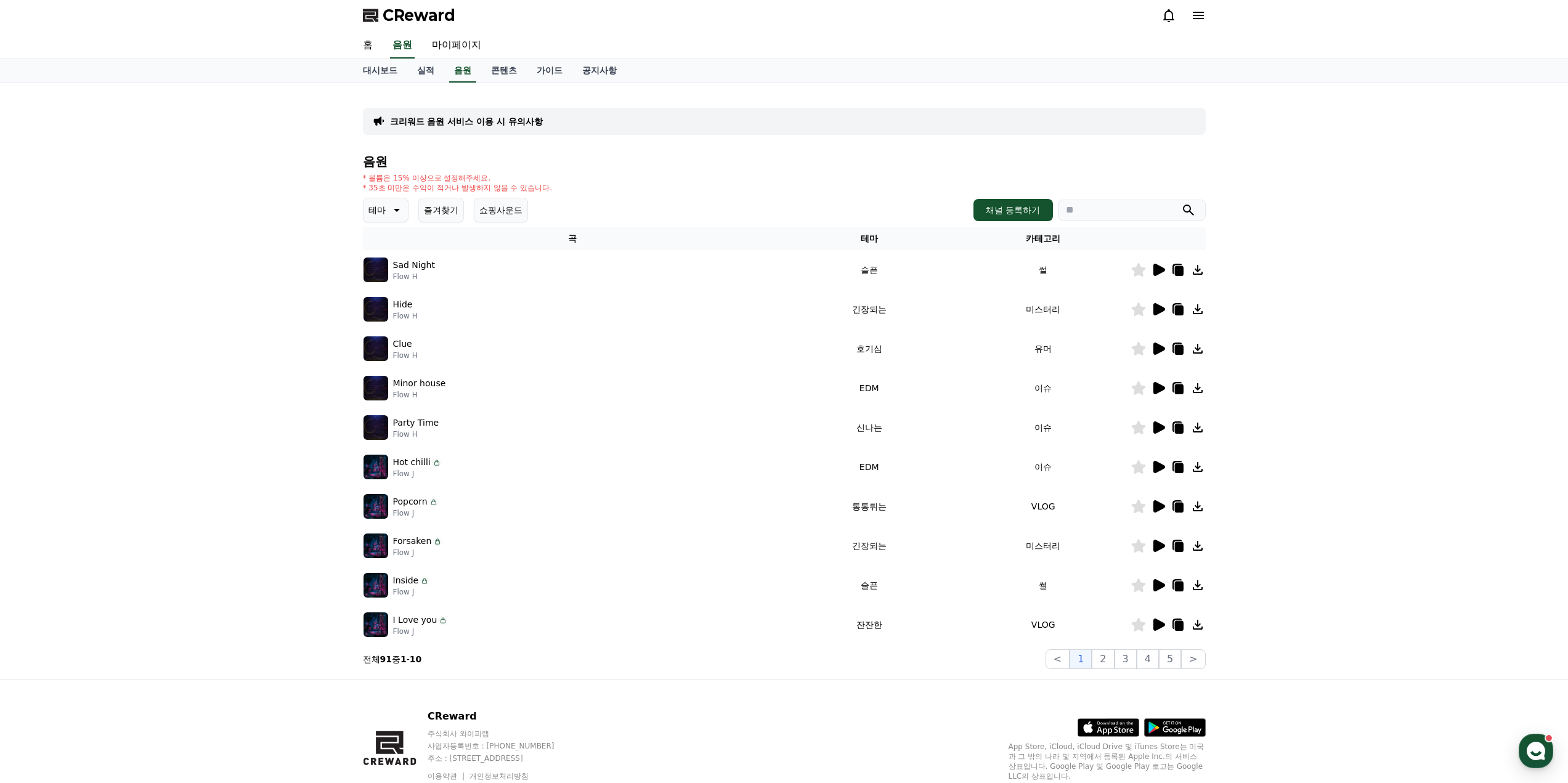
scroll to position [0, 0]
click at [1015, 212] on button "채널 등록하기" at bounding box center [1013, 211] width 78 height 22
click at [443, 45] on link "마이페이지" at bounding box center [456, 47] width 69 height 26
select select "**********"
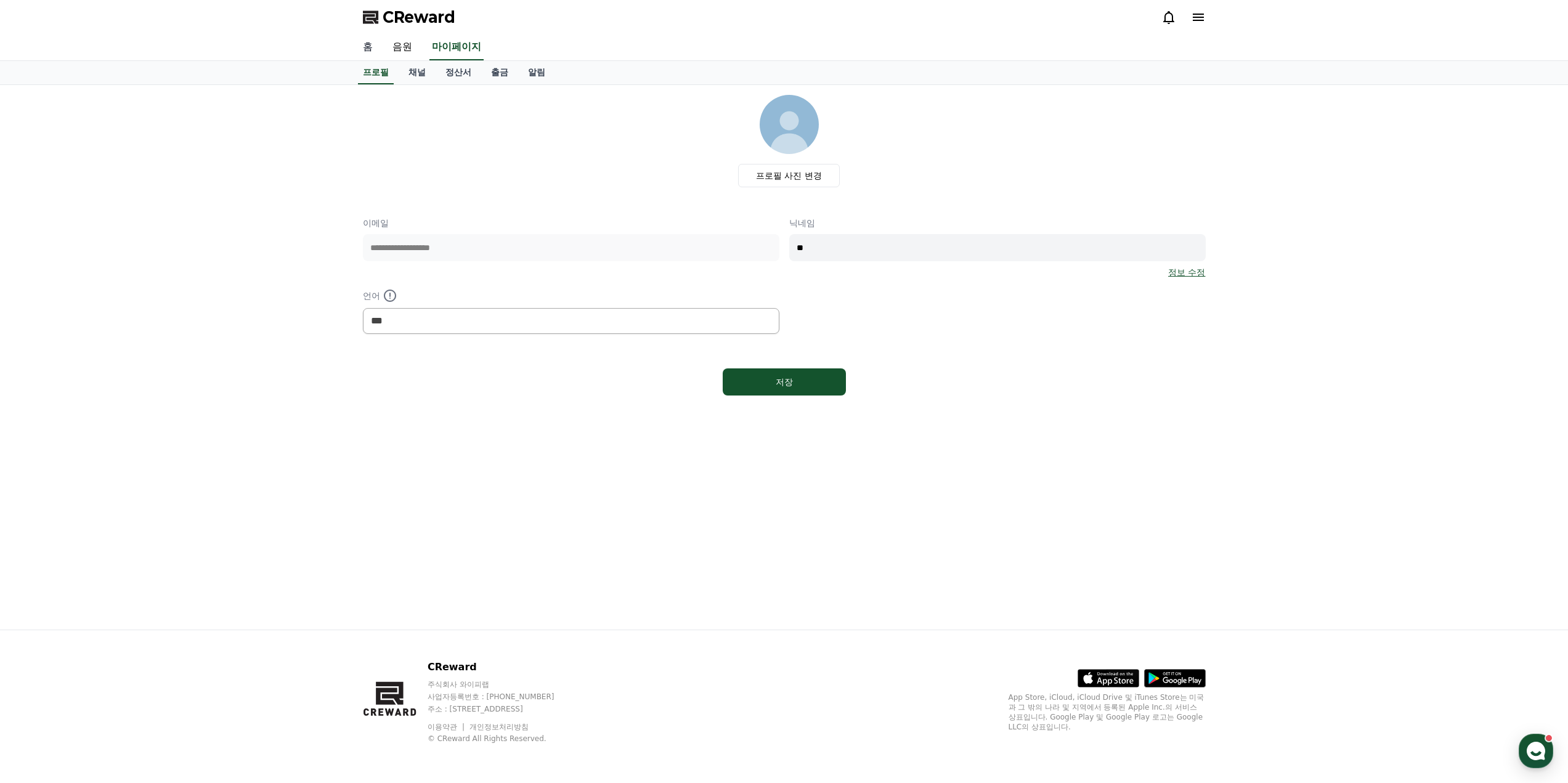
click at [360, 50] on link "홈" at bounding box center [367, 47] width 30 height 26
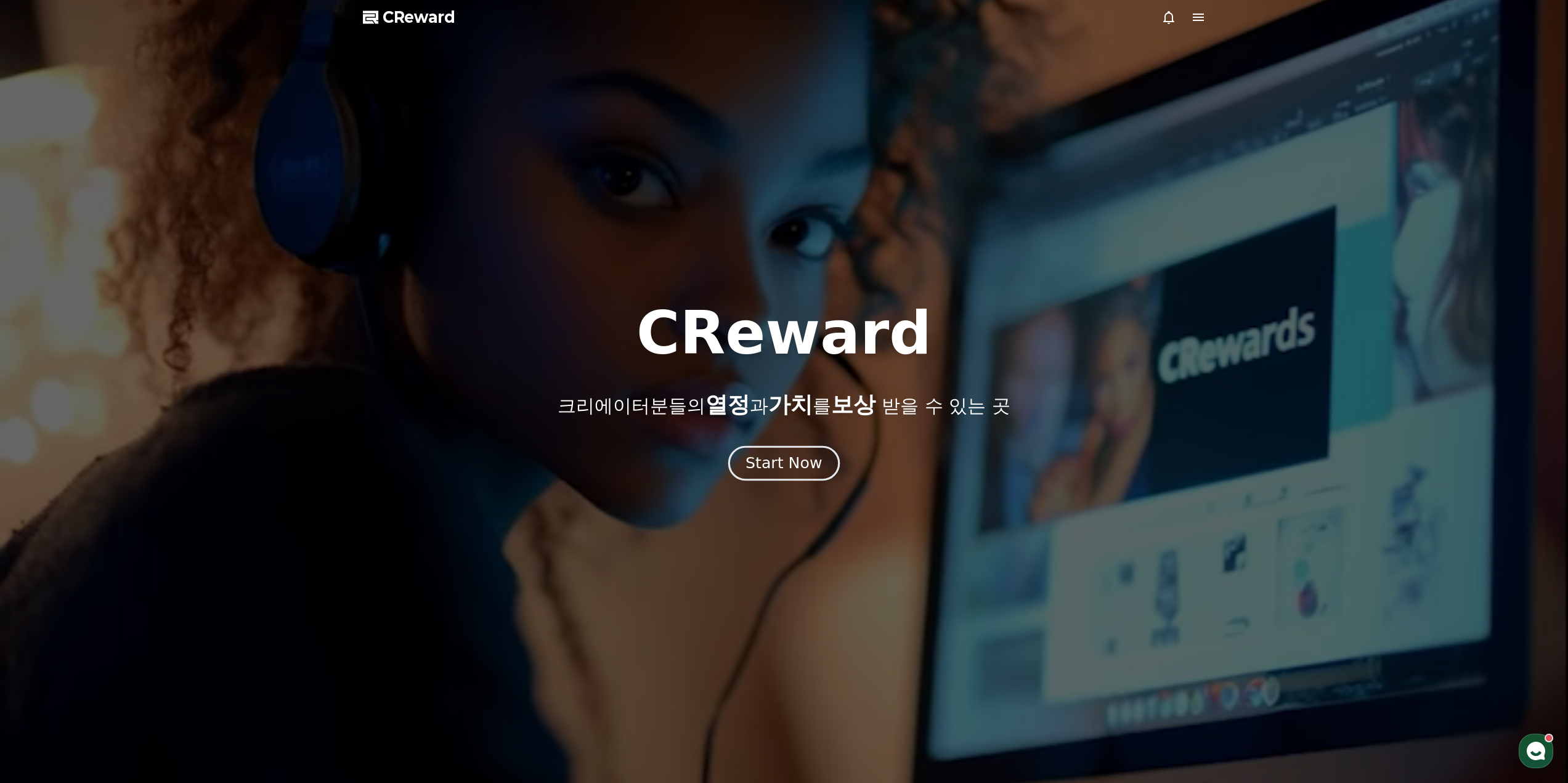
click at [803, 468] on div "Start Now" at bounding box center [783, 463] width 77 height 21
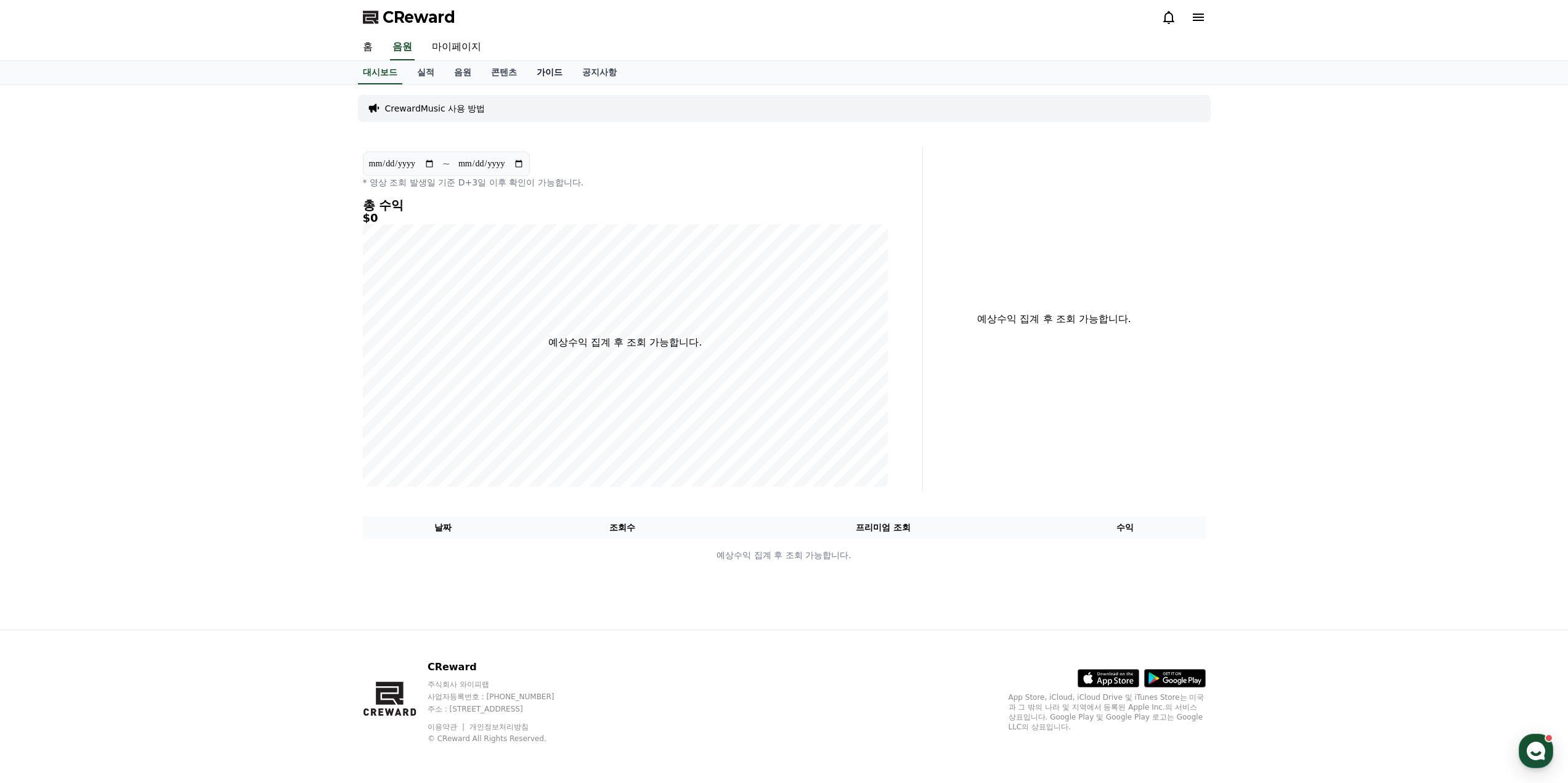
click at [546, 74] on link "가이드" at bounding box center [549, 73] width 46 height 23
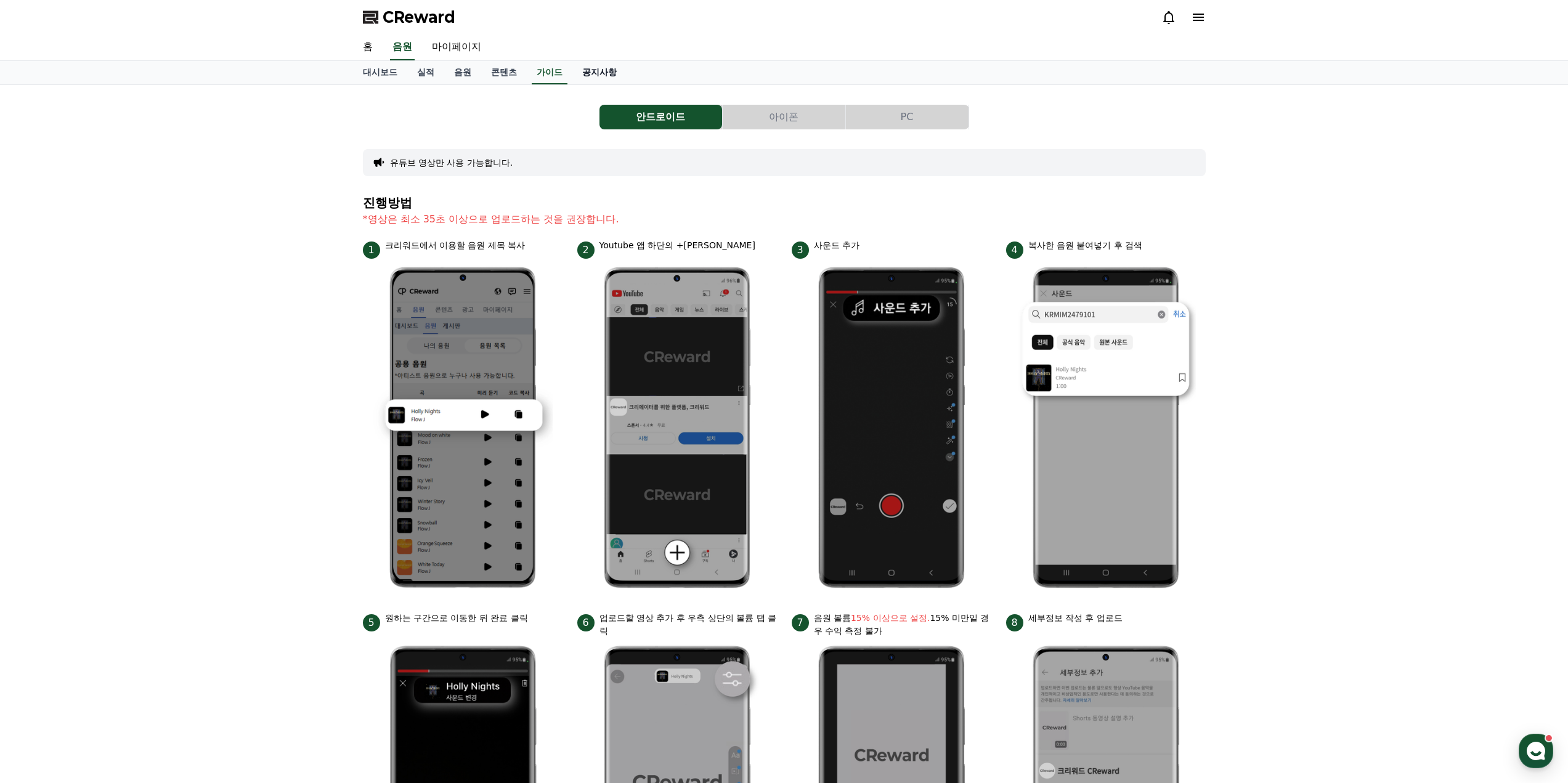
click at [598, 76] on link "공지사항" at bounding box center [600, 73] width 54 height 23
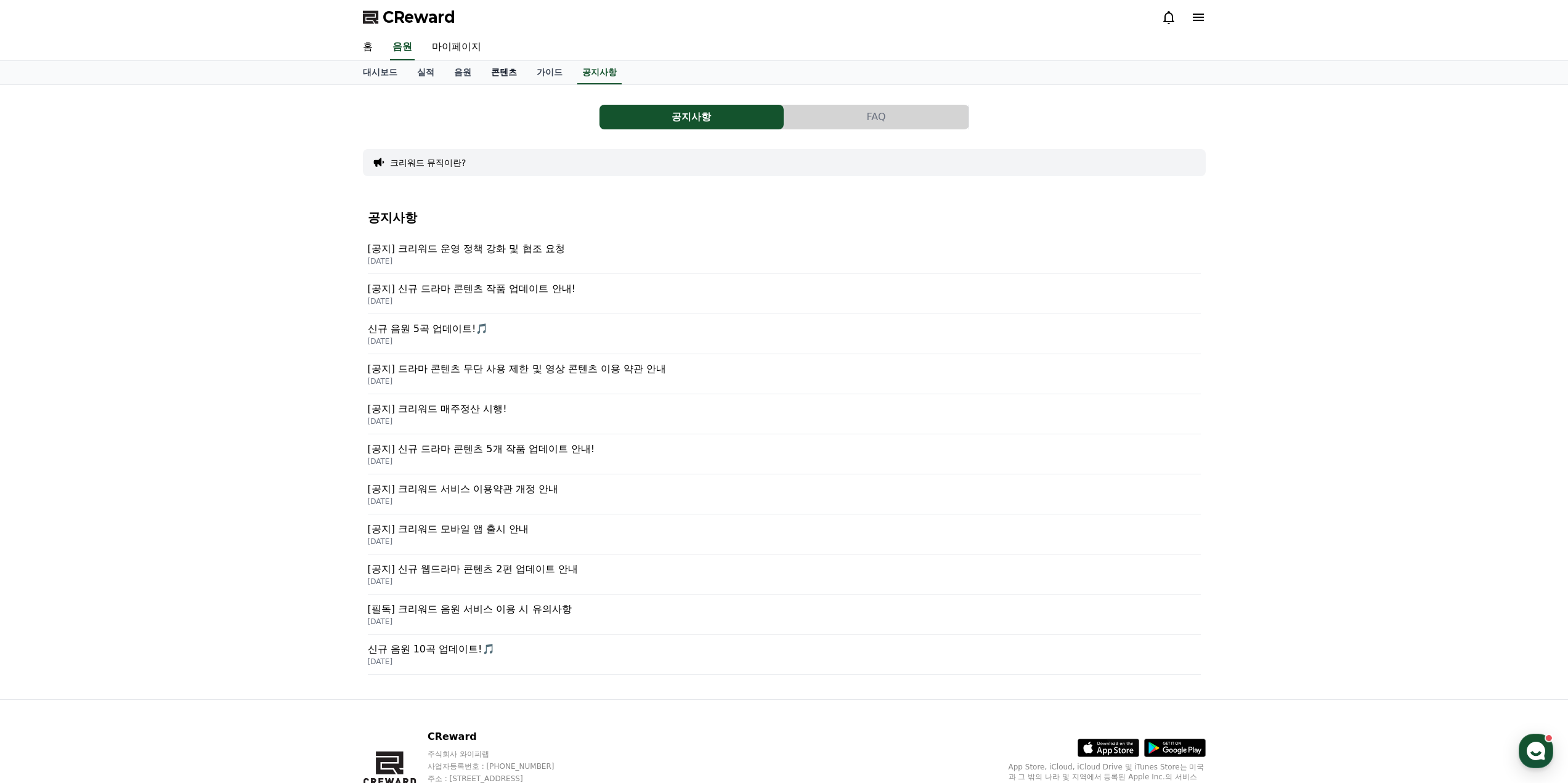
click at [516, 73] on link "콘텐츠" at bounding box center [504, 73] width 46 height 23
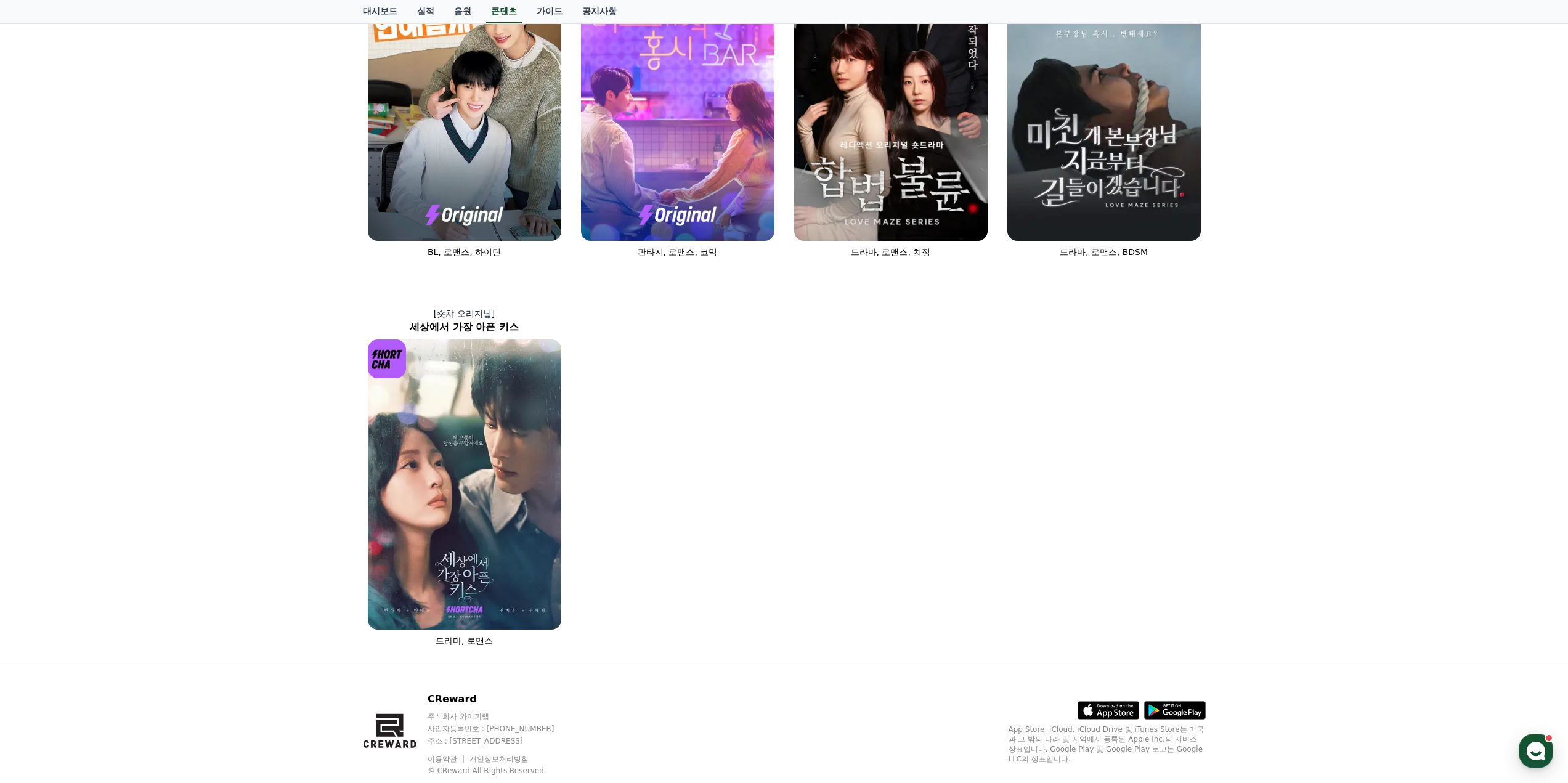
scroll to position [617, 0]
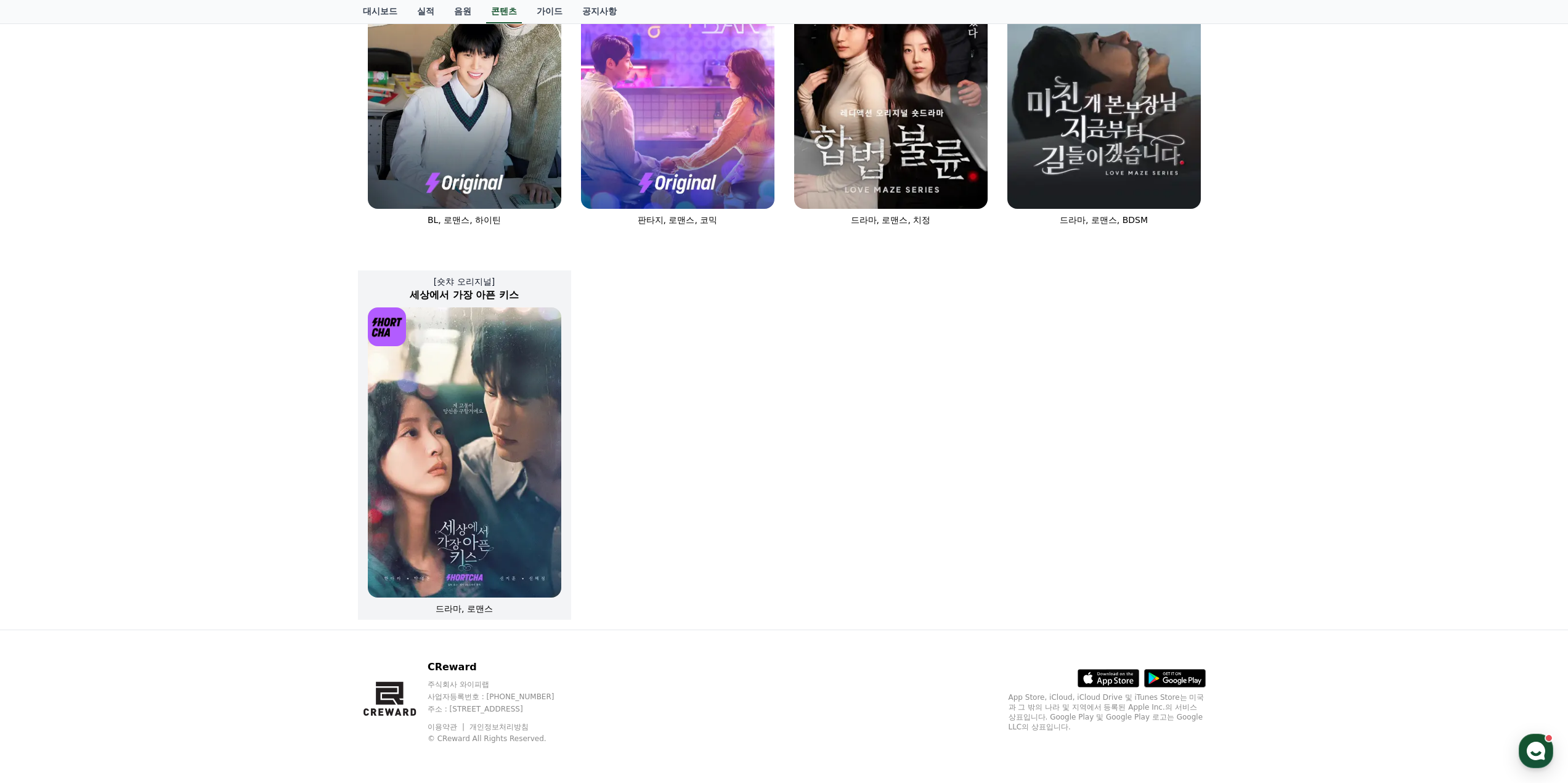
click at [470, 436] on img at bounding box center [465, 453] width 194 height 291
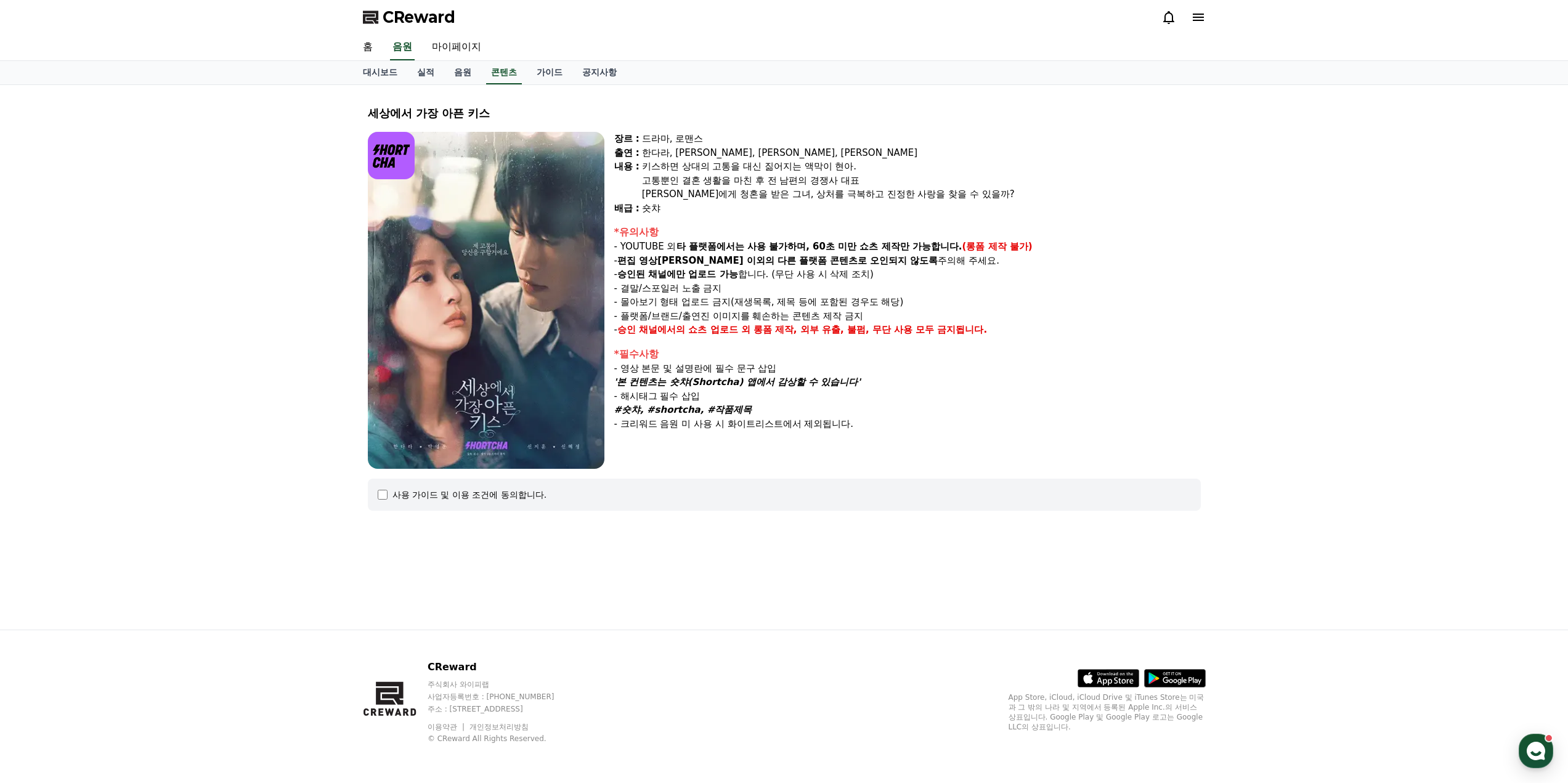
drag, startPoint x: 260, startPoint y: 391, endPoint x: 267, endPoint y: 386, distance: 8.6
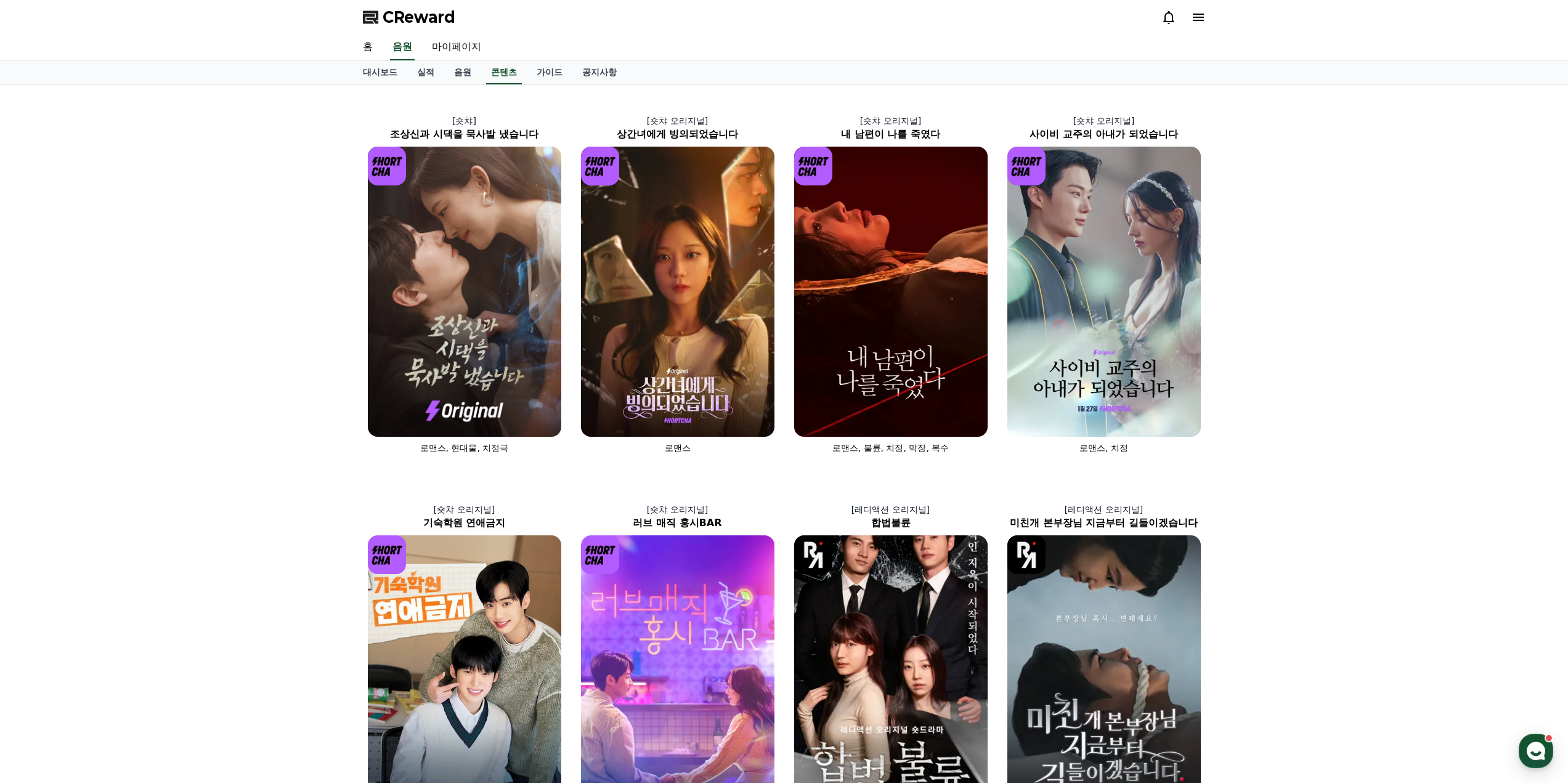
click at [421, 14] on span "CReward" at bounding box center [419, 17] width 73 height 19
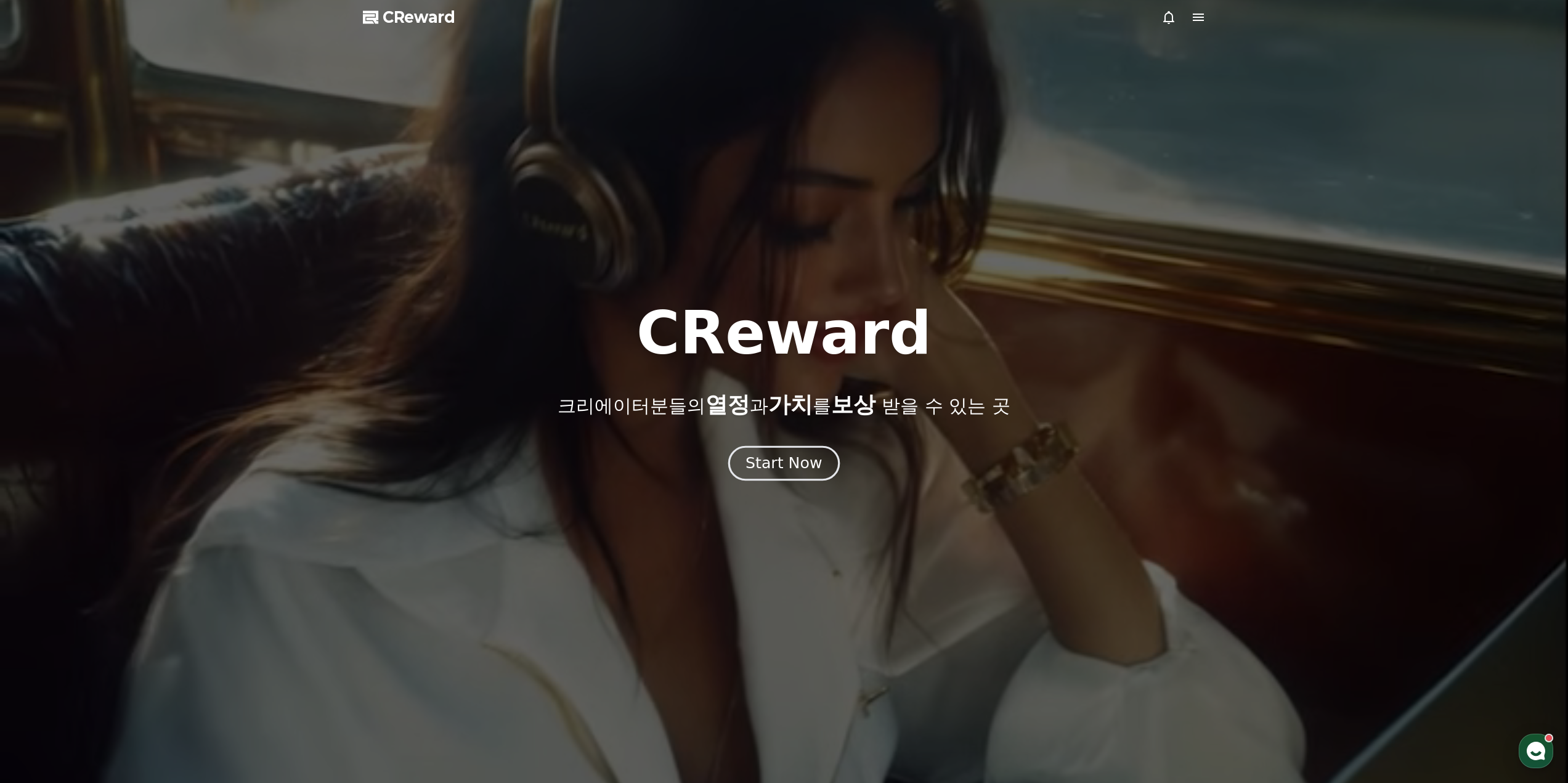
click at [806, 476] on button "Start Now" at bounding box center [784, 463] width 111 height 35
